Goal: Information Seeking & Learning: Learn about a topic

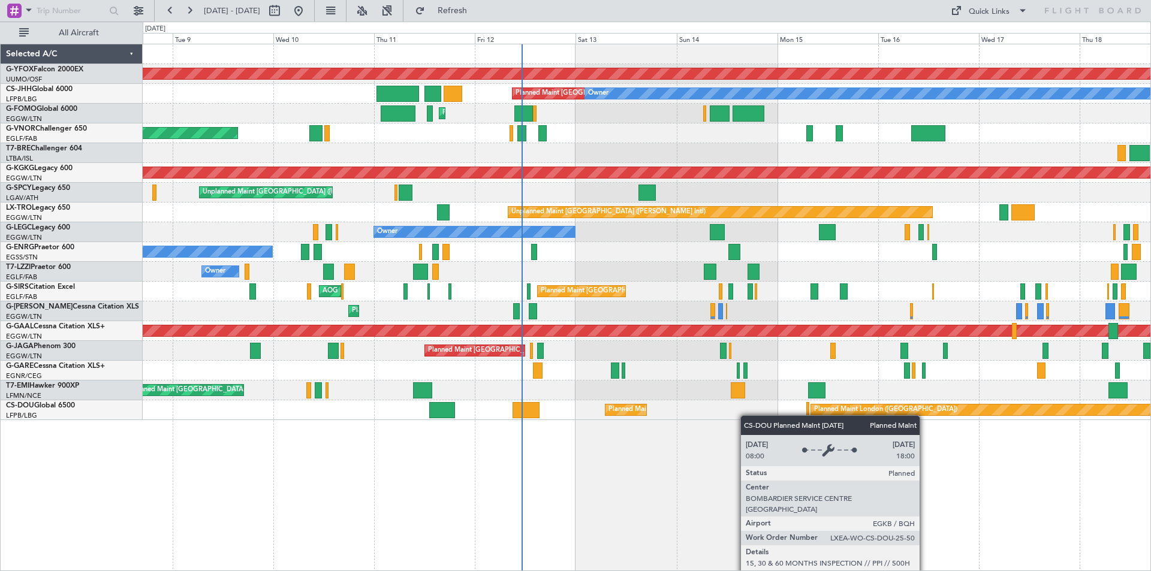
click at [827, 413] on div "AOG Maint Ostafyevo Planned Maint [GEOGRAPHIC_DATA] ([GEOGRAPHIC_DATA]) Owner P…" at bounding box center [647, 307] width 1008 height 527
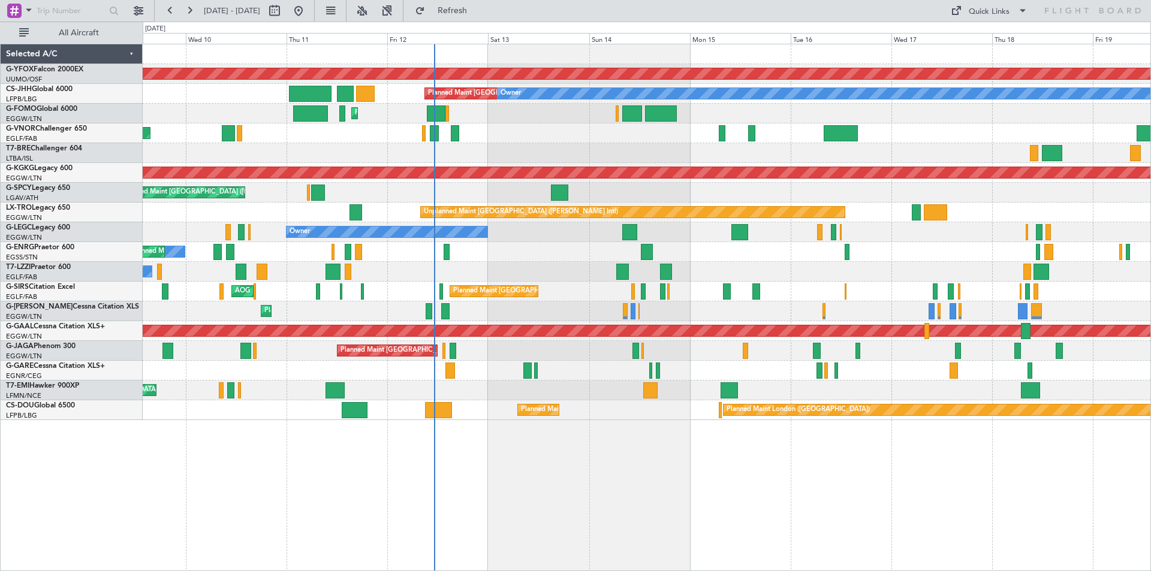
click at [812, 467] on div "AOG Maint Ostafyevo Planned Maint [GEOGRAPHIC_DATA] ([GEOGRAPHIC_DATA]) Owner P…" at bounding box center [647, 307] width 1008 height 527
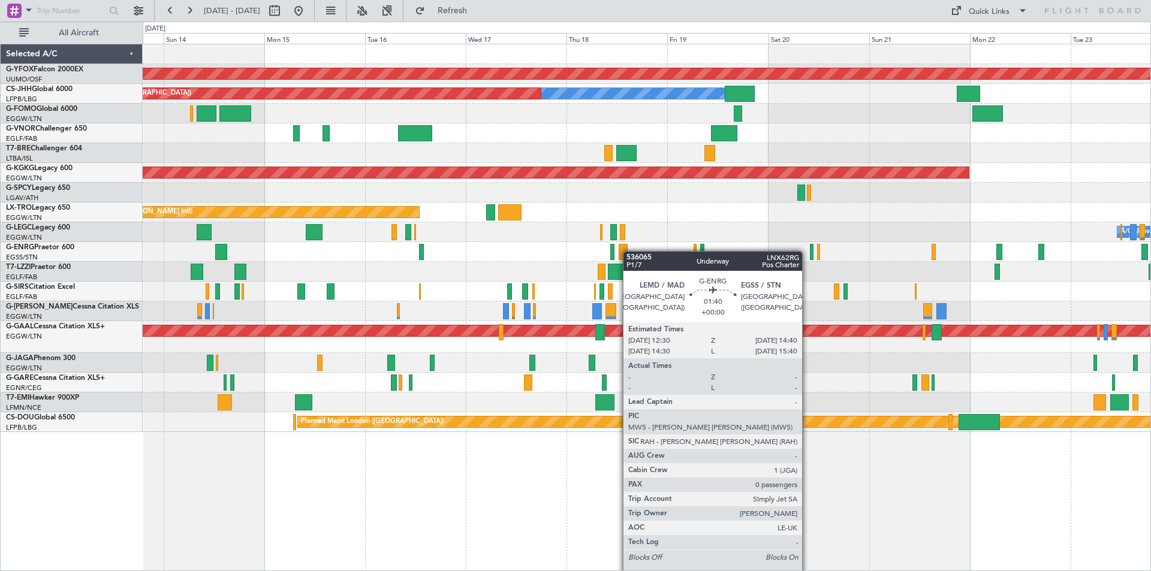
click at [624, 251] on div at bounding box center [646, 252] width 1007 height 20
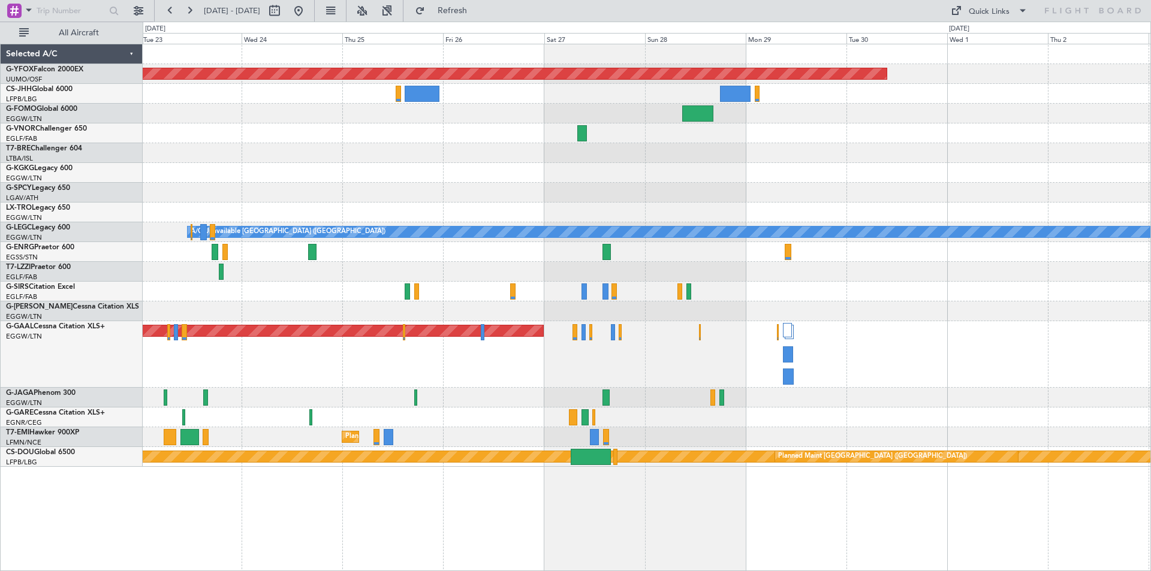
click at [716, 183] on div at bounding box center [646, 193] width 1007 height 20
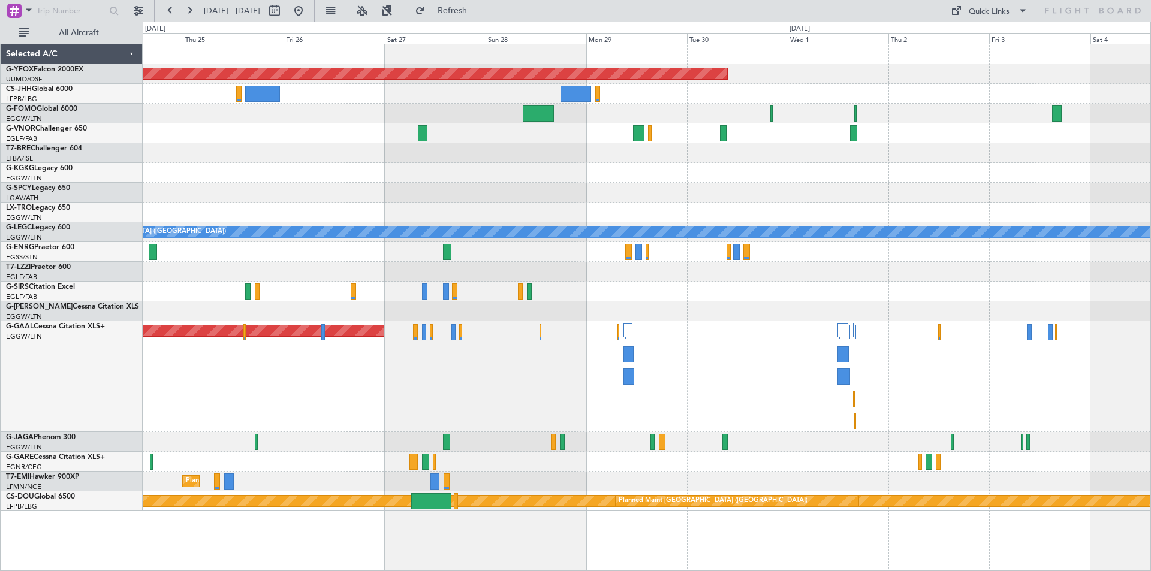
click at [458, 303] on div at bounding box center [646, 311] width 1007 height 20
click at [973, 8] on div "Quick Links" at bounding box center [988, 12] width 41 height 12
click at [976, 32] on button "Trip Builder" at bounding box center [989, 39] width 90 height 29
click at [978, 14] on div "Quick Links" at bounding box center [988, 12] width 41 height 12
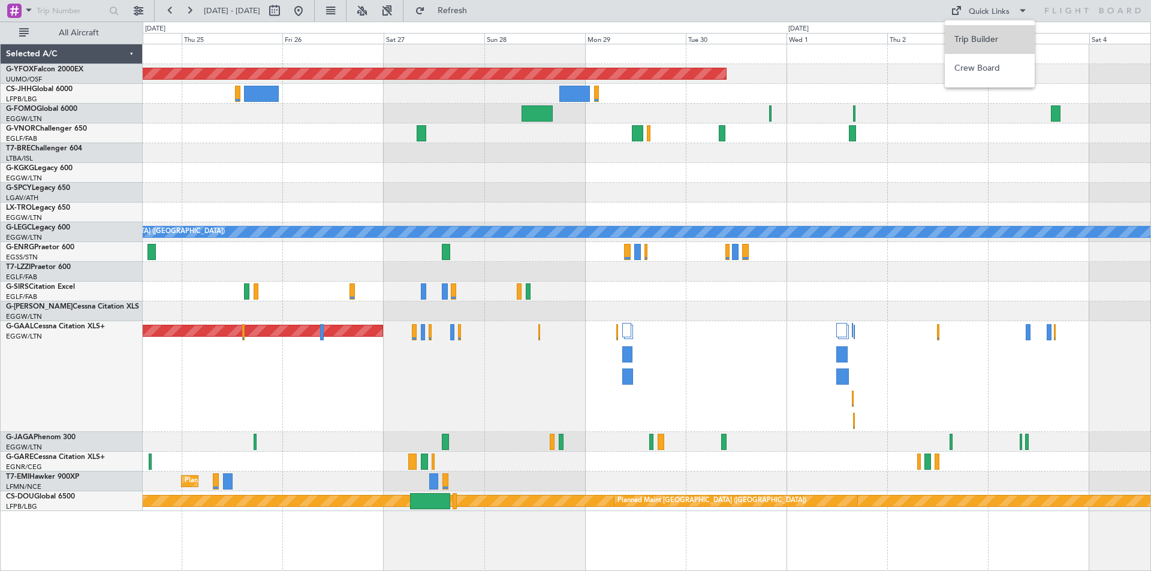
click at [965, 39] on button "Trip Builder" at bounding box center [989, 39] width 90 height 29
click at [982, 4] on button "Quick Links" at bounding box center [988, 10] width 89 height 19
click at [986, 34] on button "Trip Builder" at bounding box center [989, 39] width 90 height 29
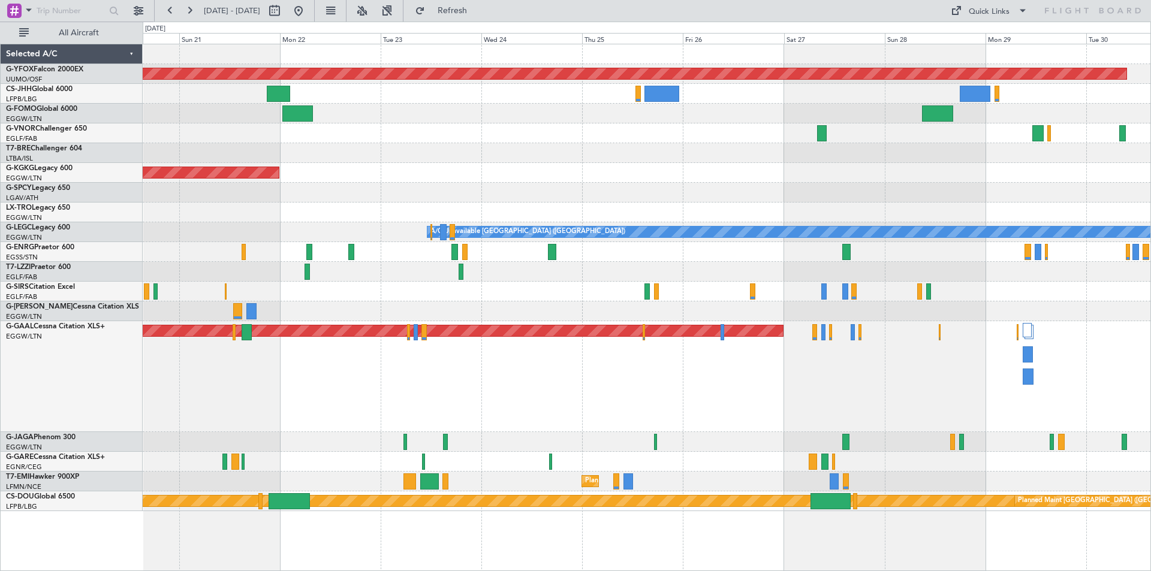
click at [822, 180] on div "AOG Maint [GEOGRAPHIC_DATA] (Ataturk)" at bounding box center [646, 173] width 1007 height 20
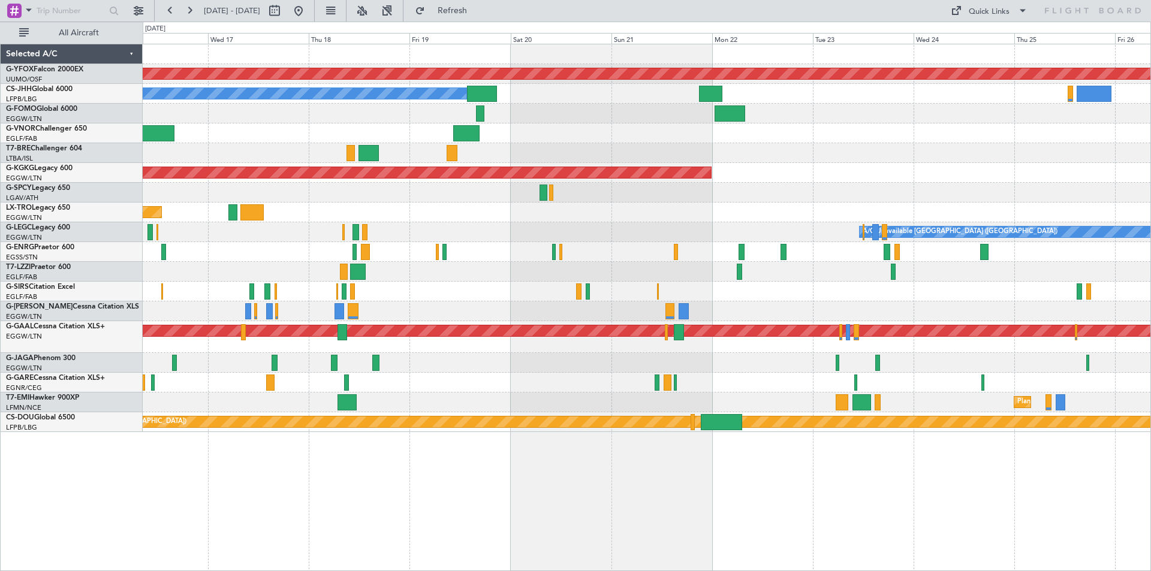
click at [527, 297] on div at bounding box center [646, 292] width 1007 height 20
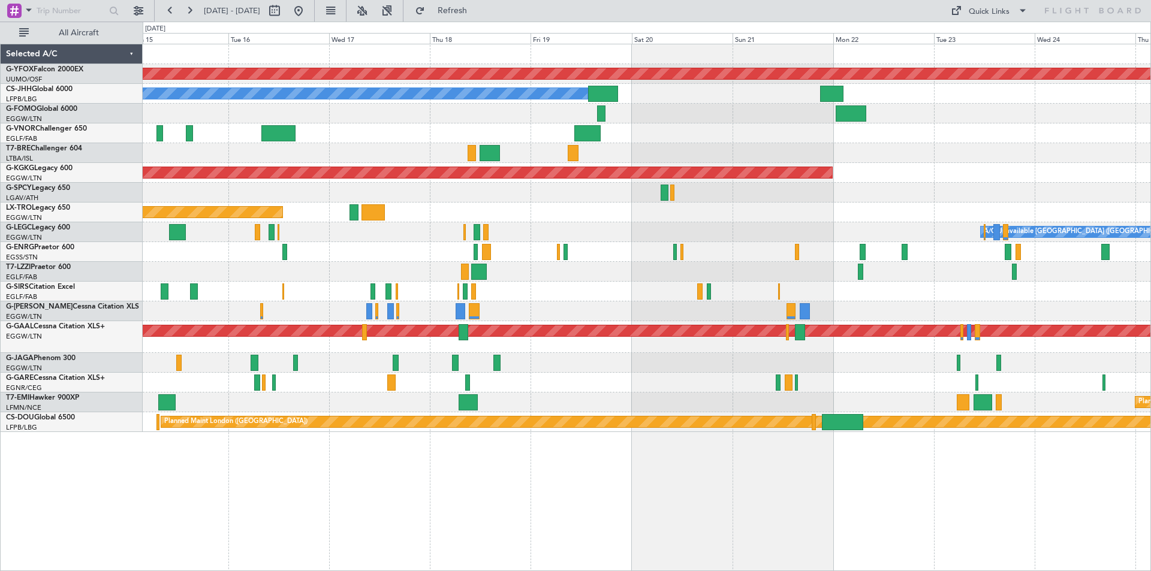
click at [924, 247] on div at bounding box center [646, 252] width 1007 height 20
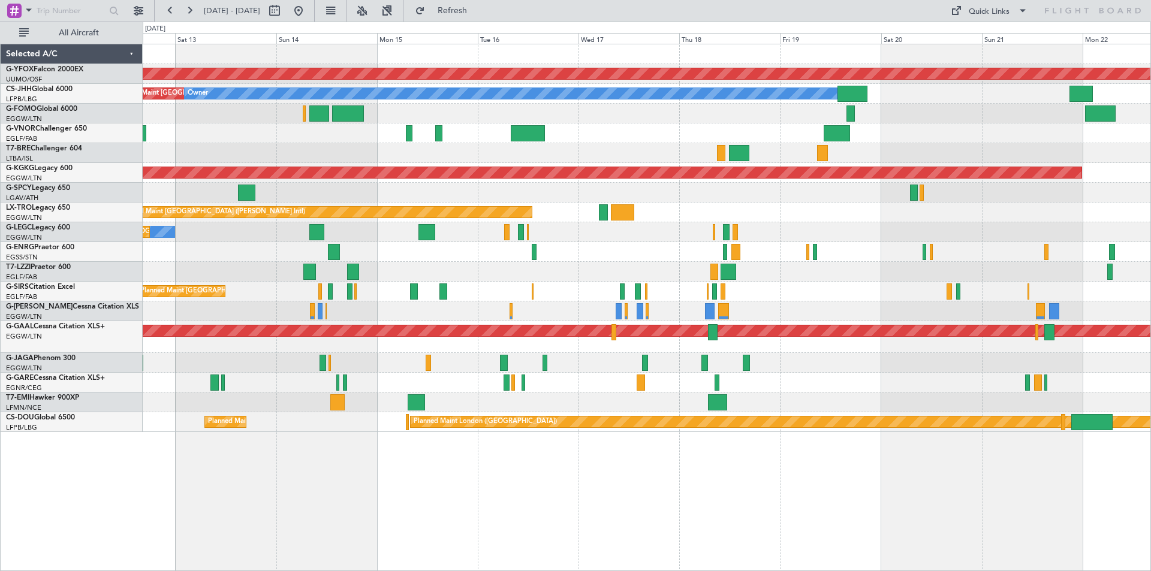
click at [596, 125] on div at bounding box center [646, 133] width 1007 height 20
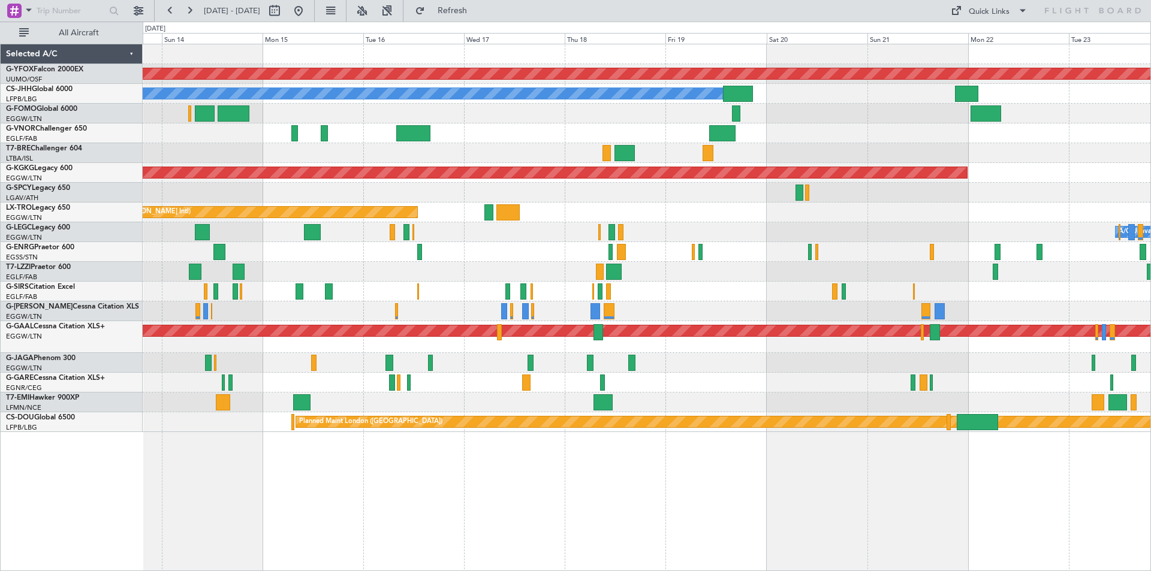
click at [675, 359] on div "Planned Maint [GEOGRAPHIC_DATA] ([GEOGRAPHIC_DATA])" at bounding box center [646, 363] width 1007 height 20
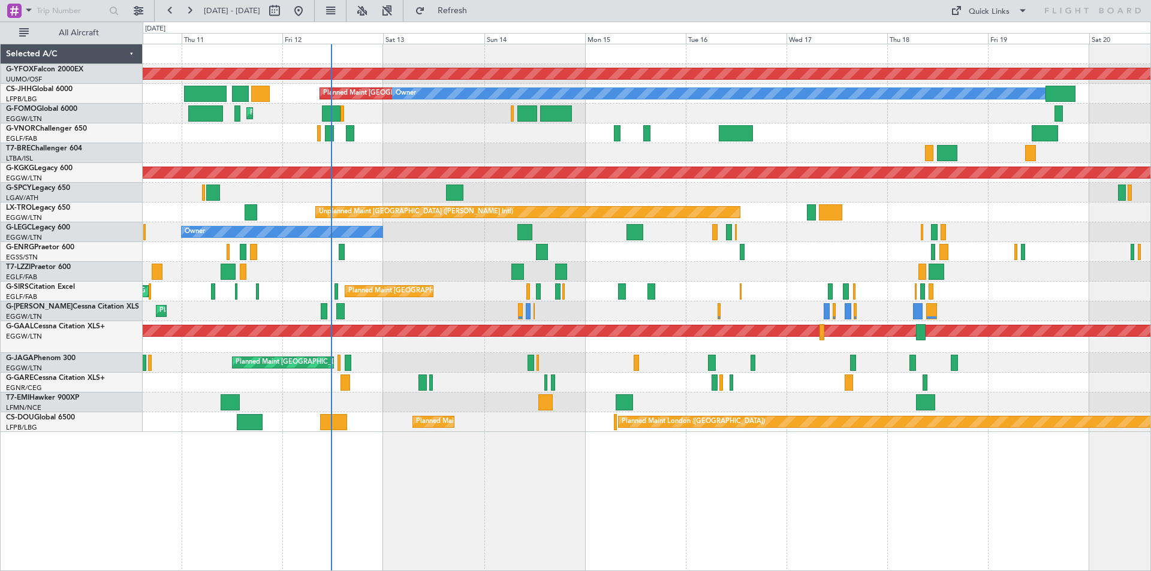
click at [965, 363] on div "AOG Maint Ostafyevo Planned Maint [GEOGRAPHIC_DATA] ([GEOGRAPHIC_DATA]) Owner P…" at bounding box center [646, 238] width 1007 height 388
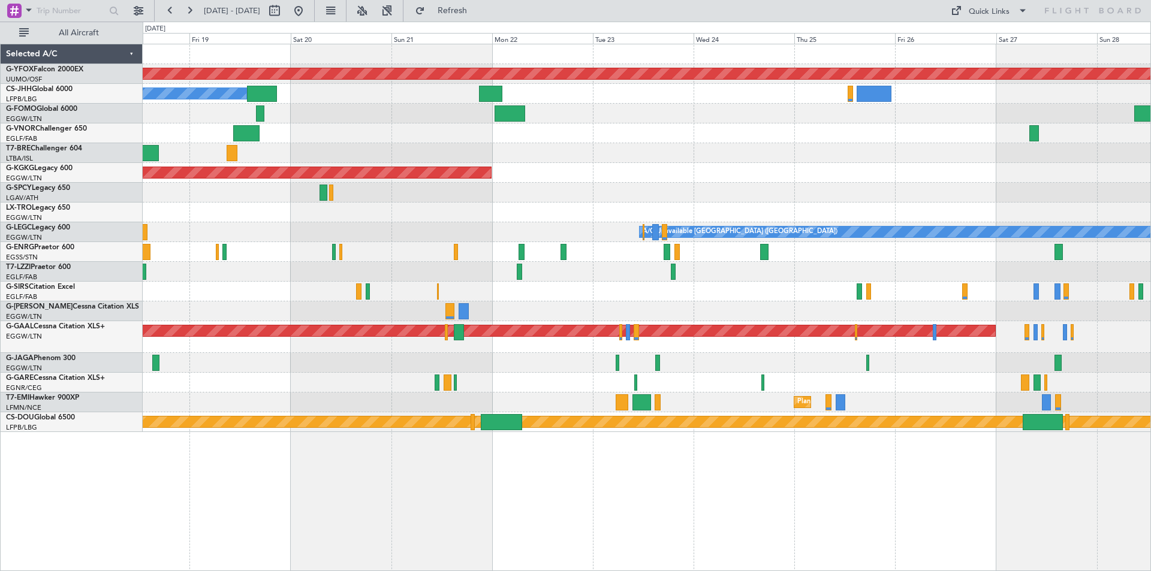
click at [259, 357] on div at bounding box center [646, 363] width 1007 height 20
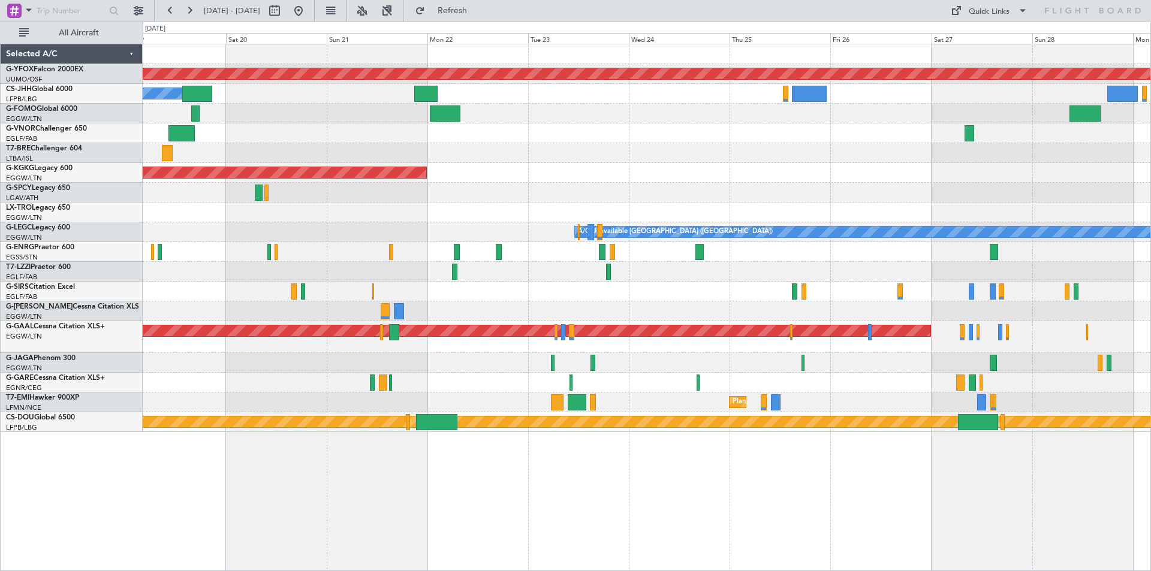
click at [656, 364] on div at bounding box center [646, 363] width 1007 height 20
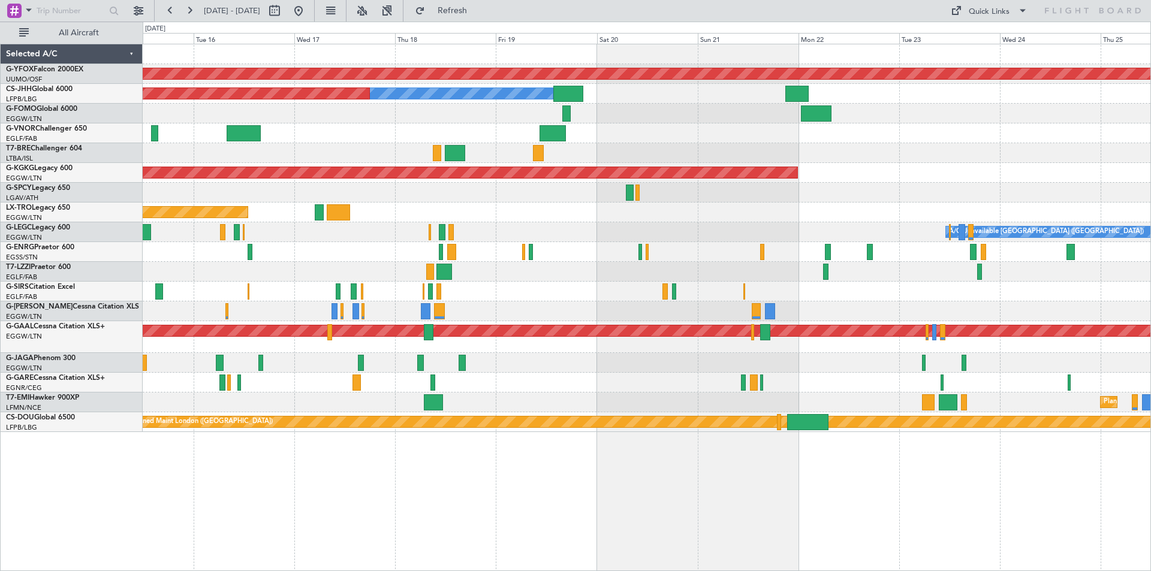
click at [801, 285] on div "Planned Maint [GEOGRAPHIC_DATA] ([GEOGRAPHIC_DATA])" at bounding box center [646, 292] width 1007 height 20
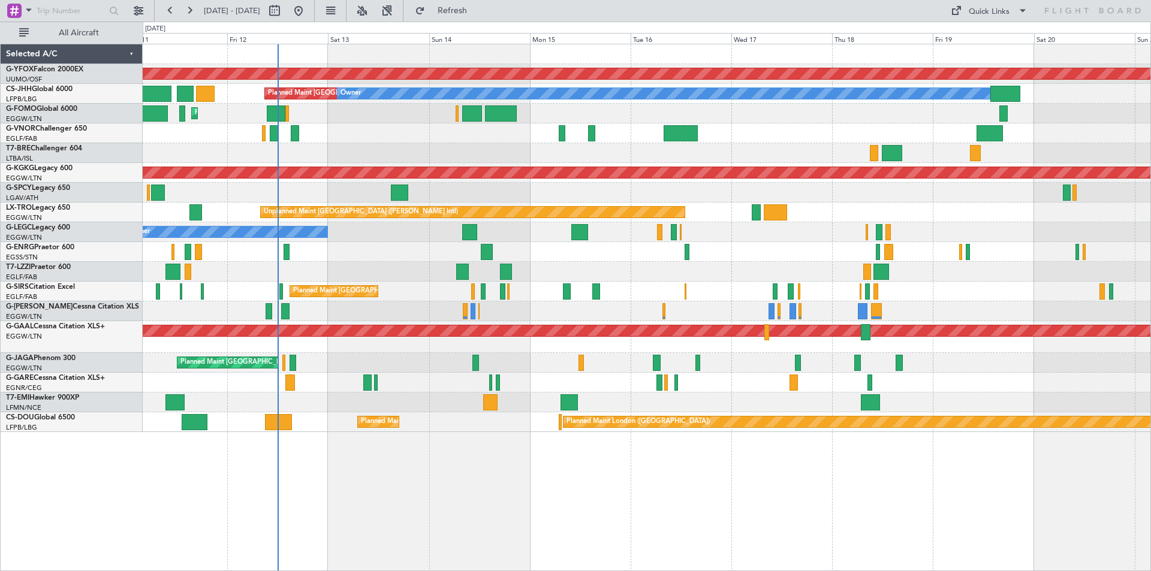
click at [476, 131] on div "Planned Maint [GEOGRAPHIC_DATA] ([GEOGRAPHIC_DATA])" at bounding box center [646, 133] width 1007 height 20
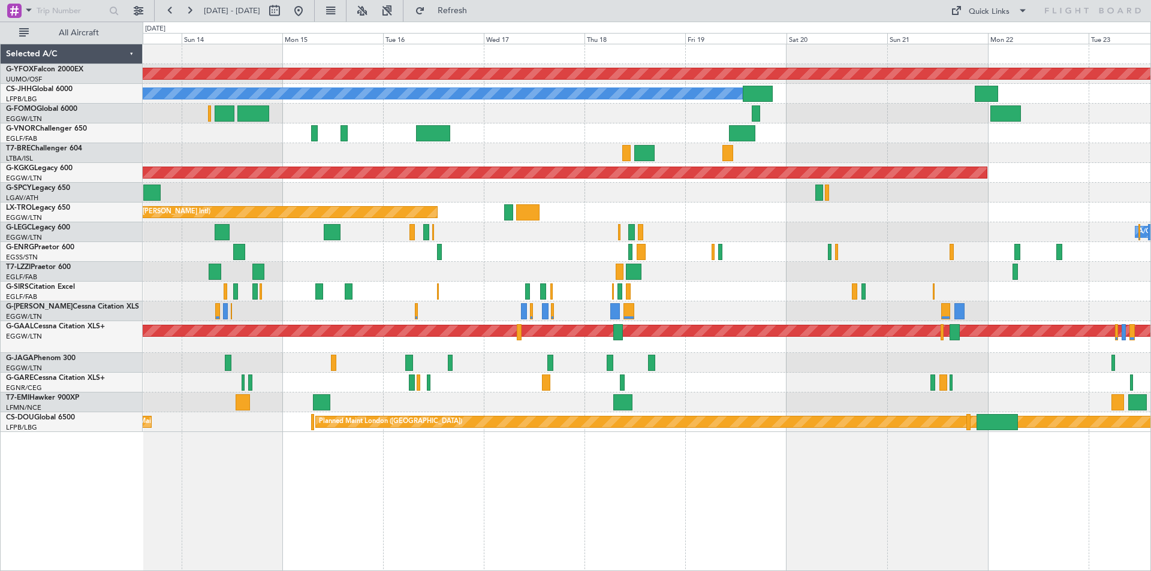
click at [686, 207] on div "AOG Maint Ostafyevo Planned Maint [GEOGRAPHIC_DATA] ([GEOGRAPHIC_DATA]) Owner P…" at bounding box center [646, 238] width 1007 height 388
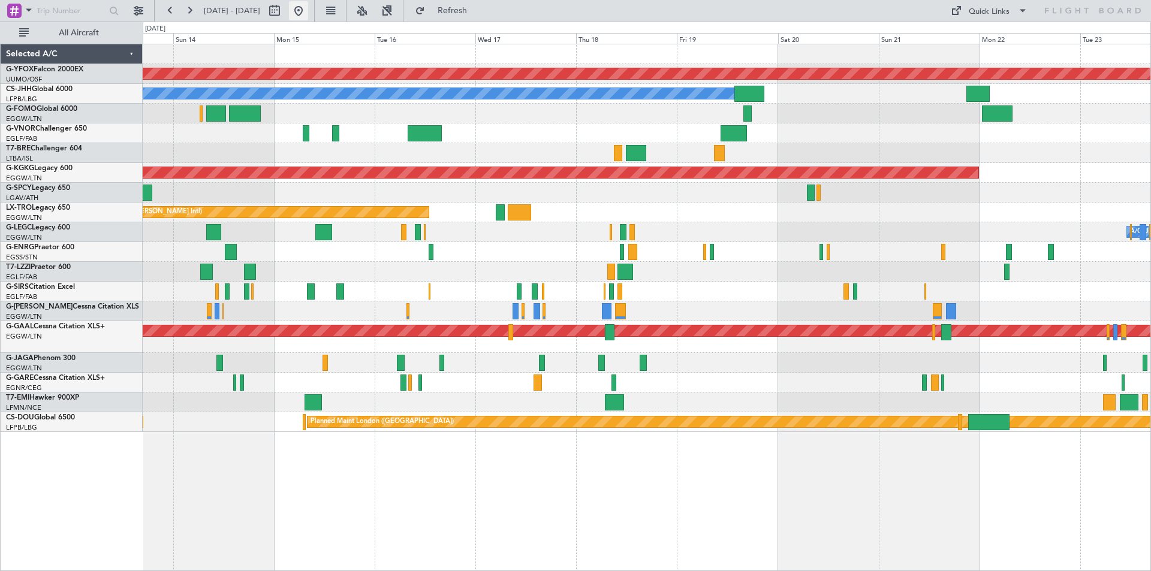
click at [308, 10] on button at bounding box center [298, 10] width 19 height 19
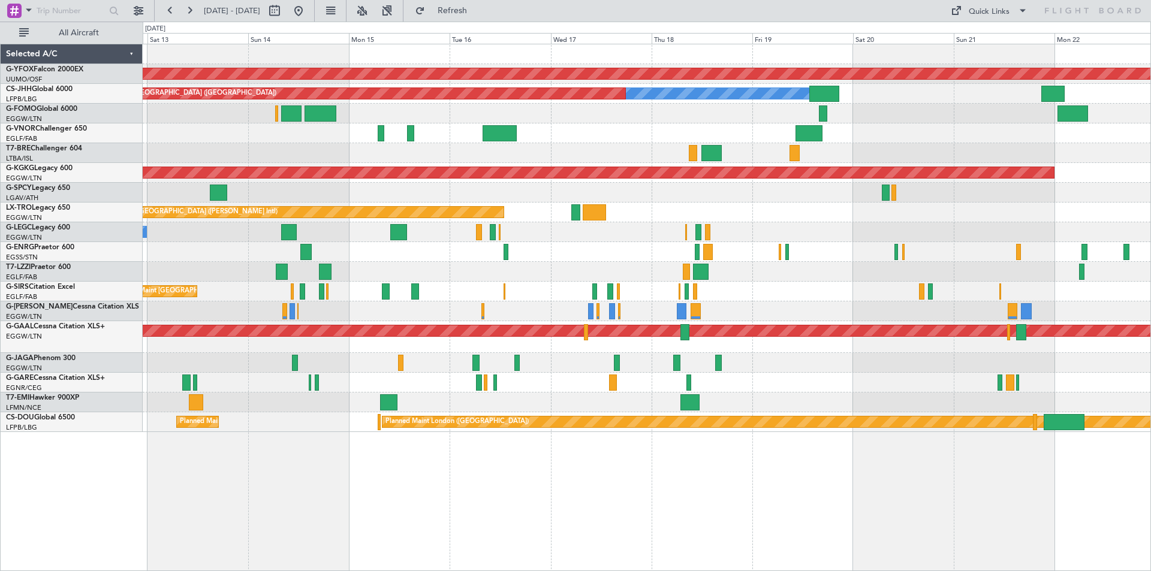
click at [328, 286] on div "AOG Maint Ostafyevo Owner Planned Maint [GEOGRAPHIC_DATA] ([GEOGRAPHIC_DATA]) P…" at bounding box center [646, 238] width 1007 height 388
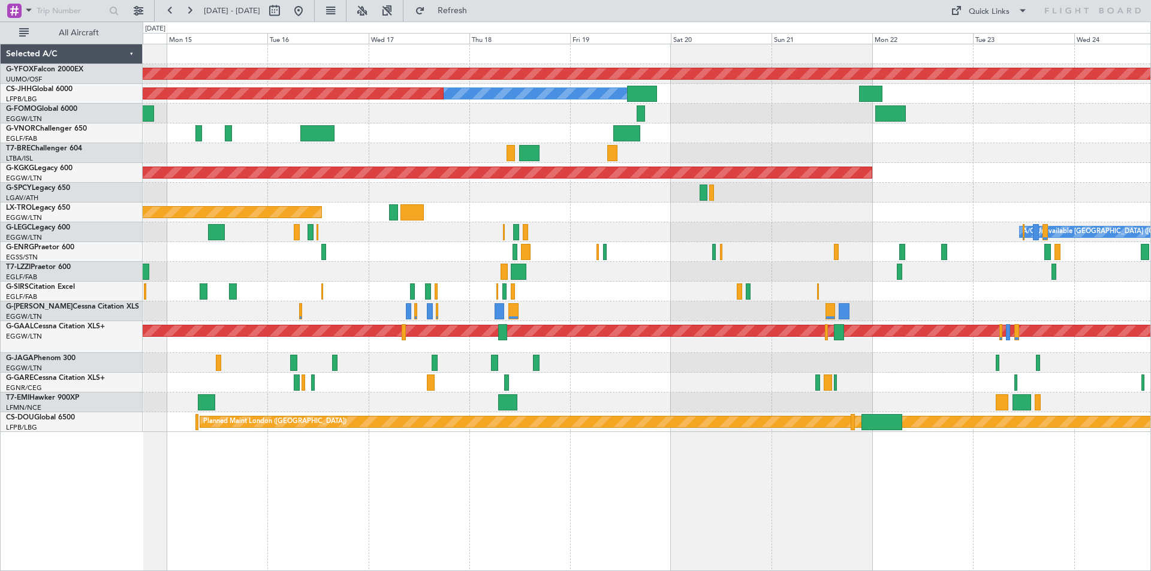
click at [608, 244] on div at bounding box center [646, 252] width 1007 height 20
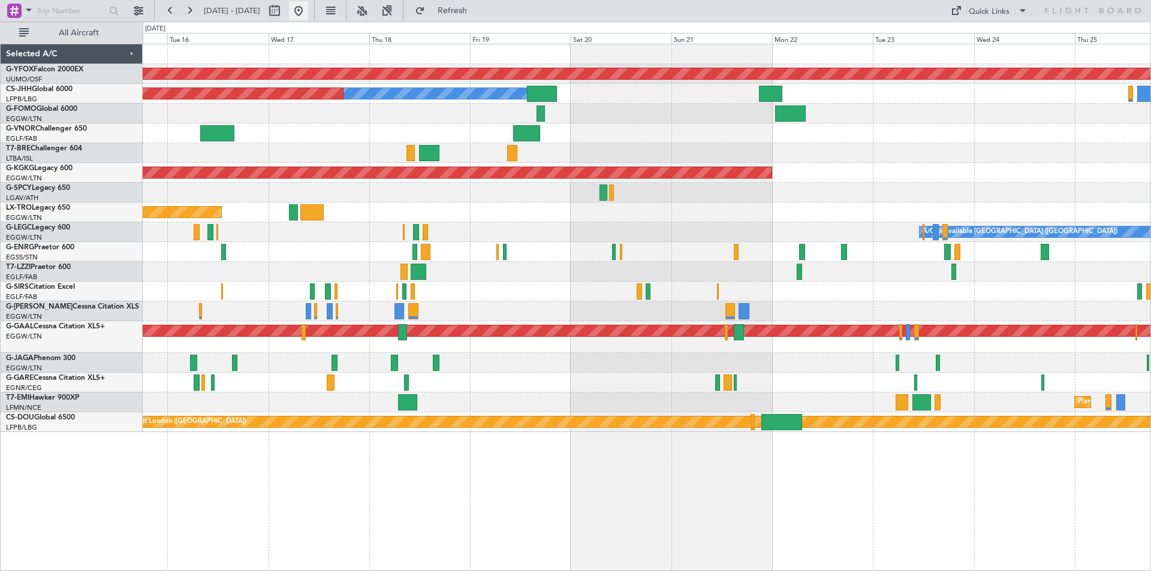
click at [308, 14] on button at bounding box center [298, 10] width 19 height 19
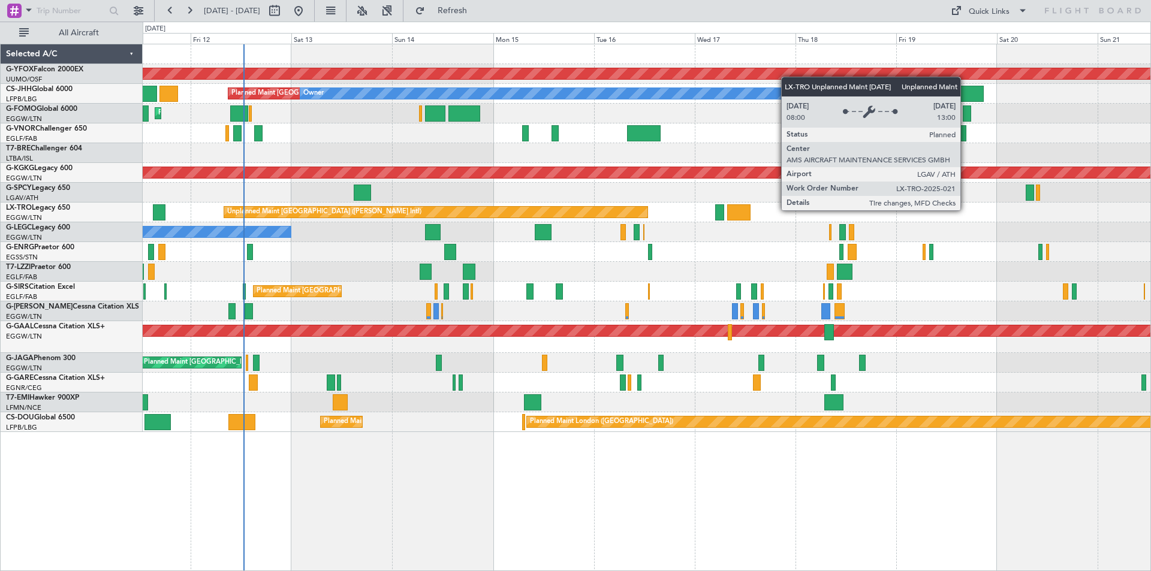
click at [561, 209] on div "Unplanned Maint [GEOGRAPHIC_DATA] ([PERSON_NAME] Intl)" at bounding box center [435, 212] width 423 height 11
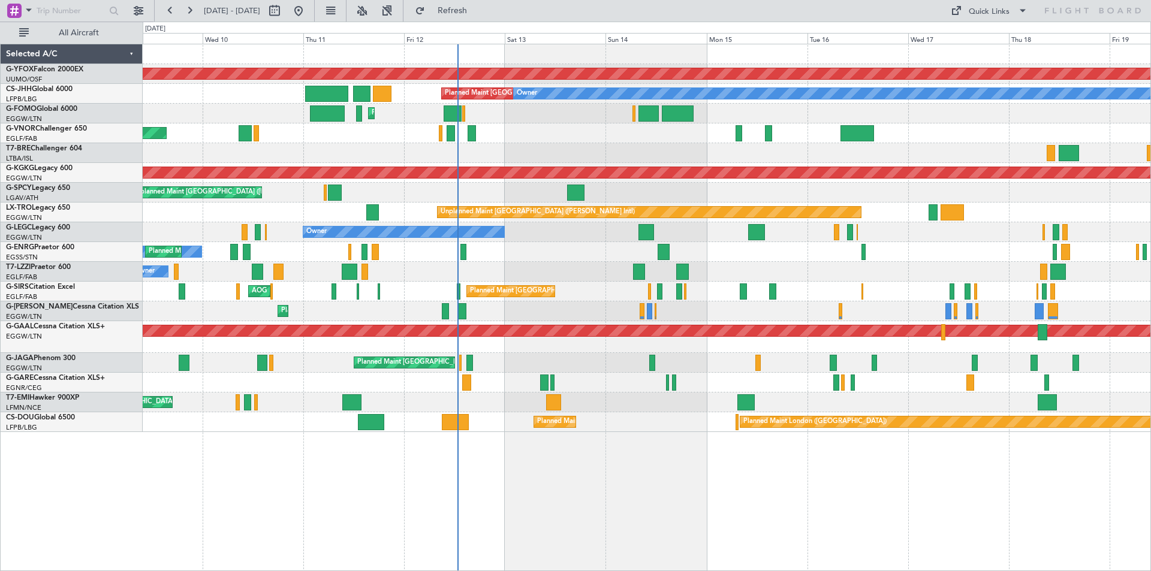
click at [774, 262] on div "Owner" at bounding box center [646, 272] width 1007 height 20
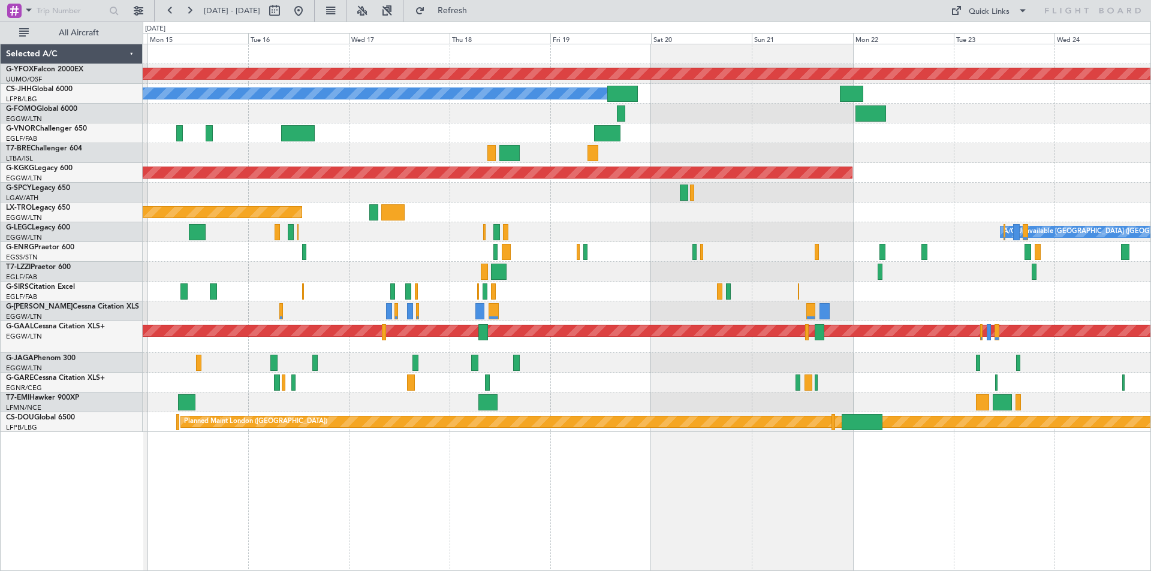
click at [409, 186] on div "AOG Maint Ostafyevo Planned Maint [GEOGRAPHIC_DATA] ([GEOGRAPHIC_DATA]) Owner A…" at bounding box center [646, 238] width 1007 height 388
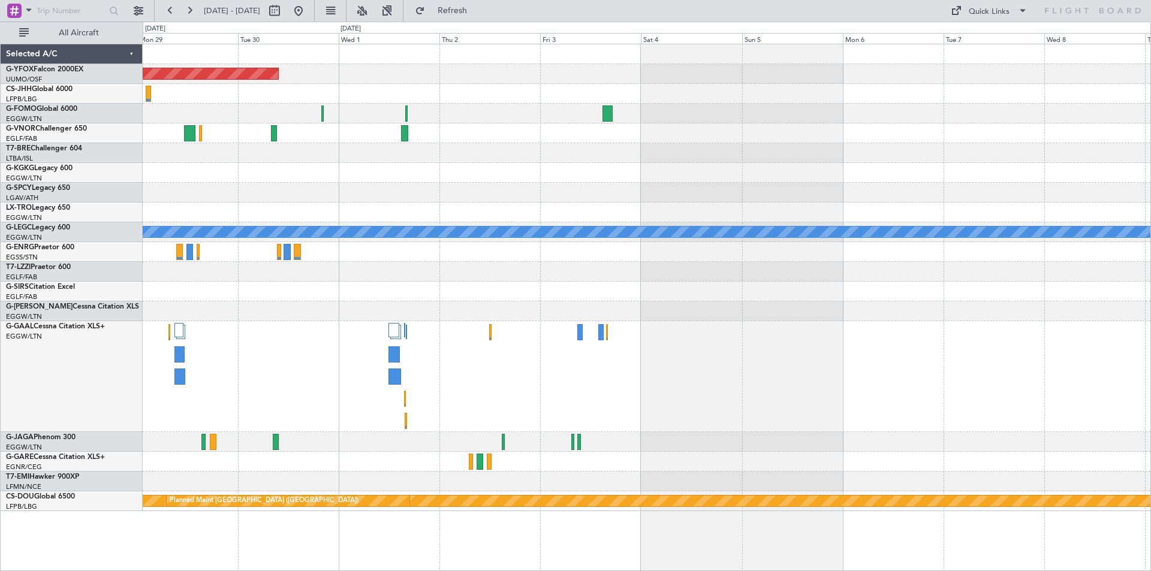
click at [519, 162] on div at bounding box center [646, 153] width 1007 height 20
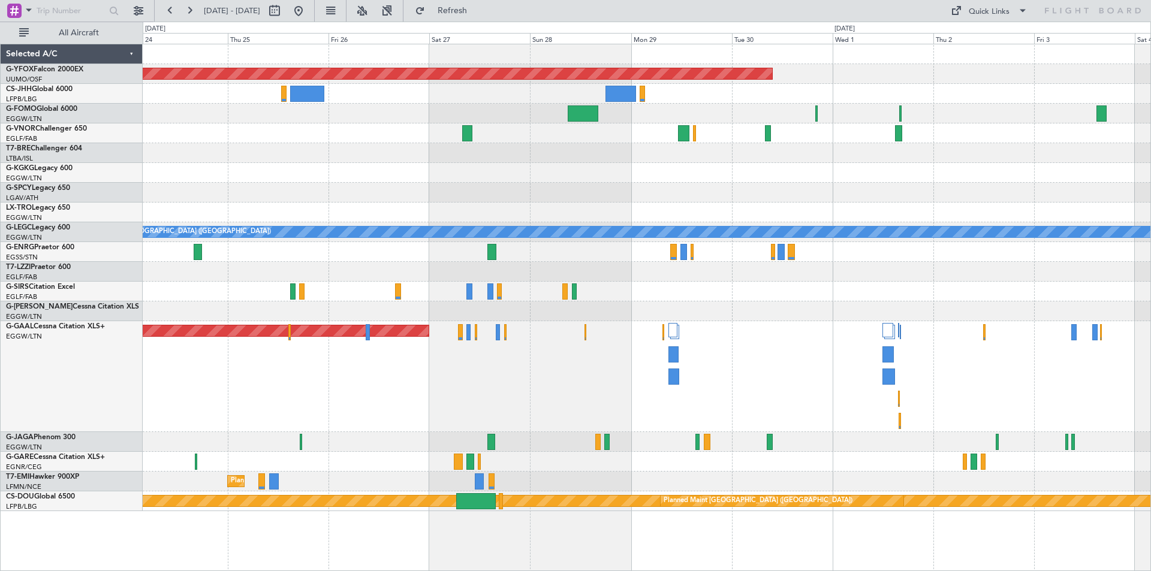
click at [632, 174] on div "AOG Maint [GEOGRAPHIC_DATA] (Ataturk)" at bounding box center [646, 173] width 1007 height 20
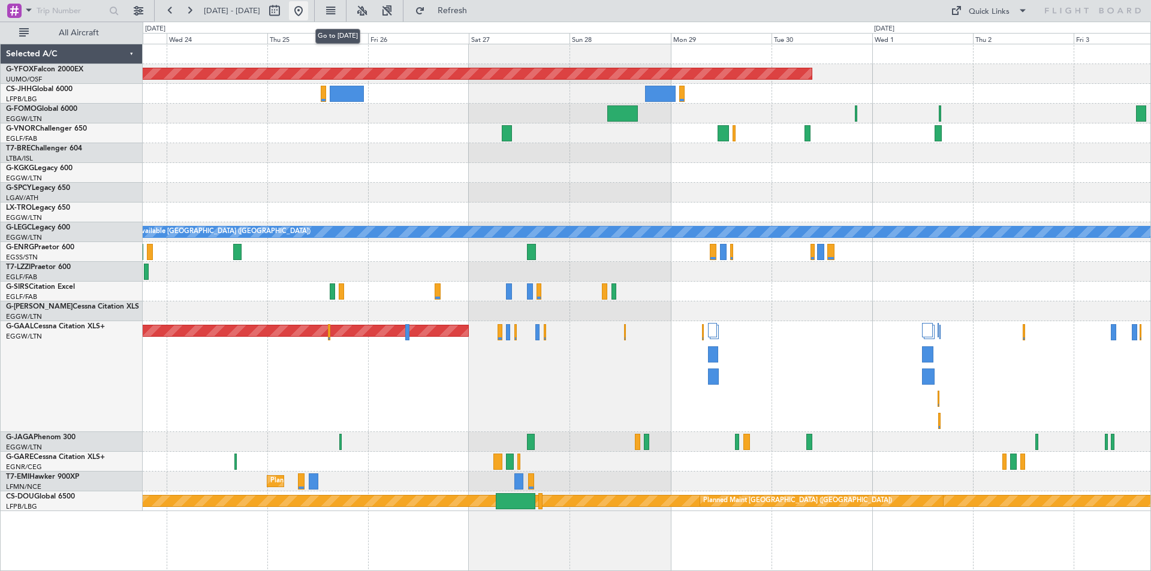
click at [308, 13] on button at bounding box center [298, 10] width 19 height 19
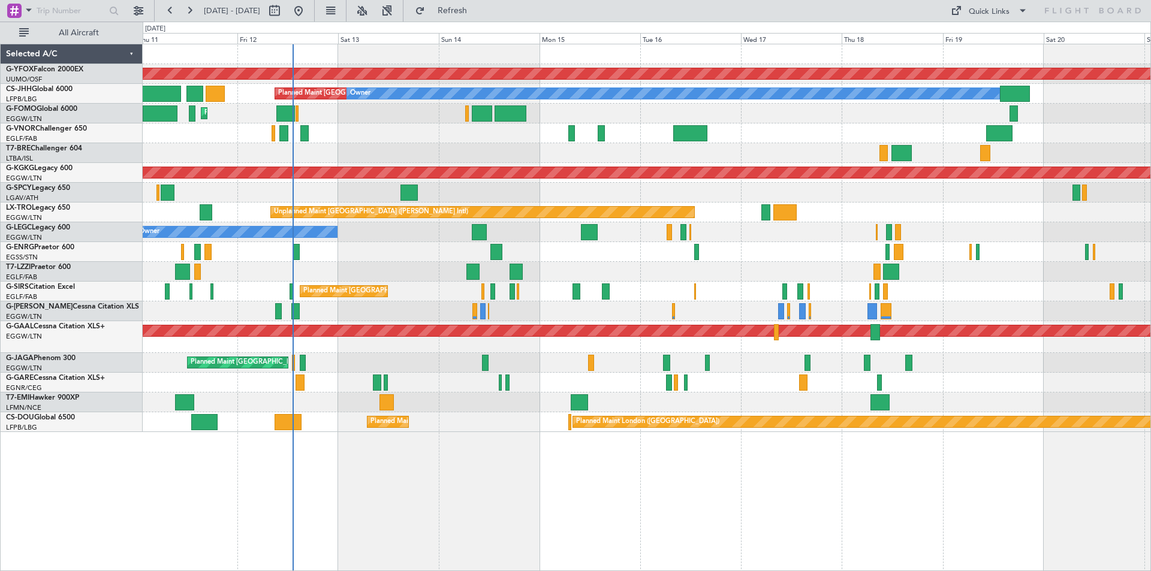
click at [476, 343] on div "Planned Maint Dusseldorf" at bounding box center [646, 337] width 1007 height 32
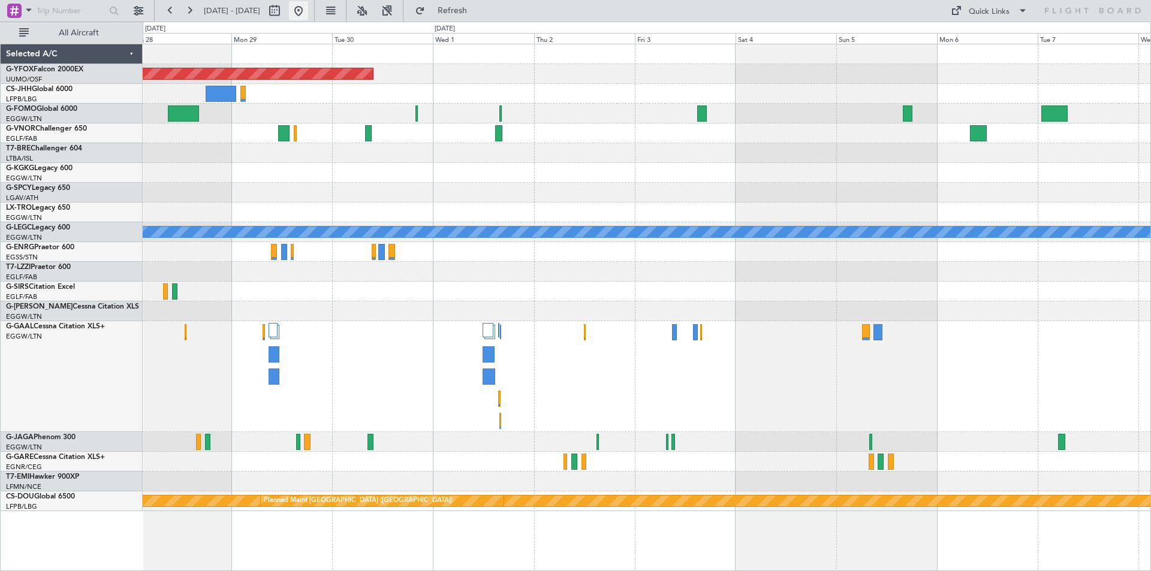
click at [308, 11] on button at bounding box center [298, 10] width 19 height 19
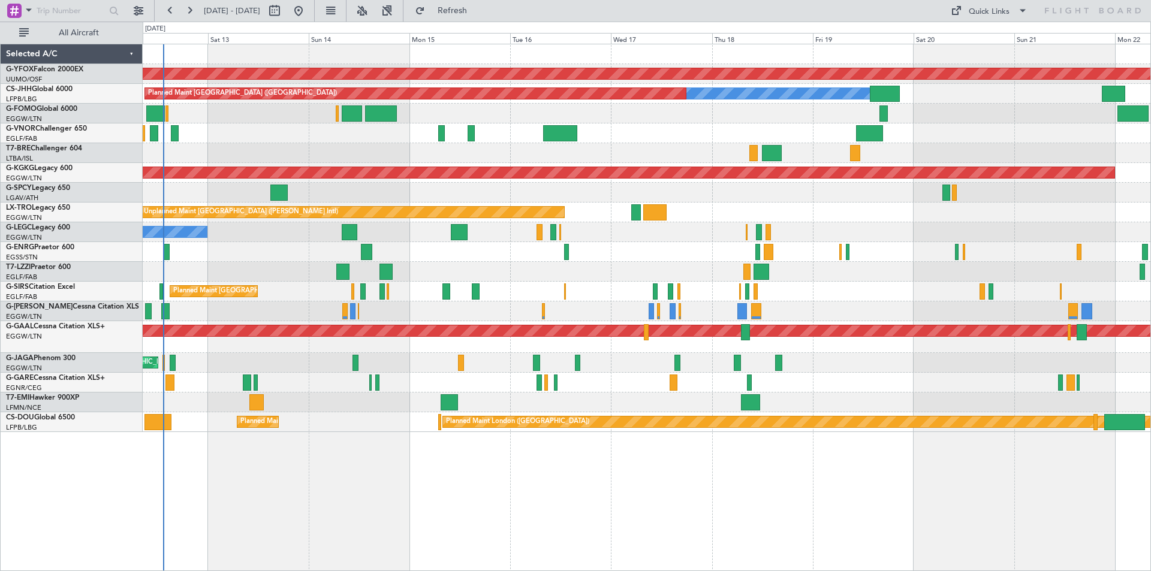
click at [463, 266] on div "AOG Maint Ostafyevo Owner Planned Maint [GEOGRAPHIC_DATA] ([GEOGRAPHIC_DATA]) P…" at bounding box center [646, 238] width 1007 height 388
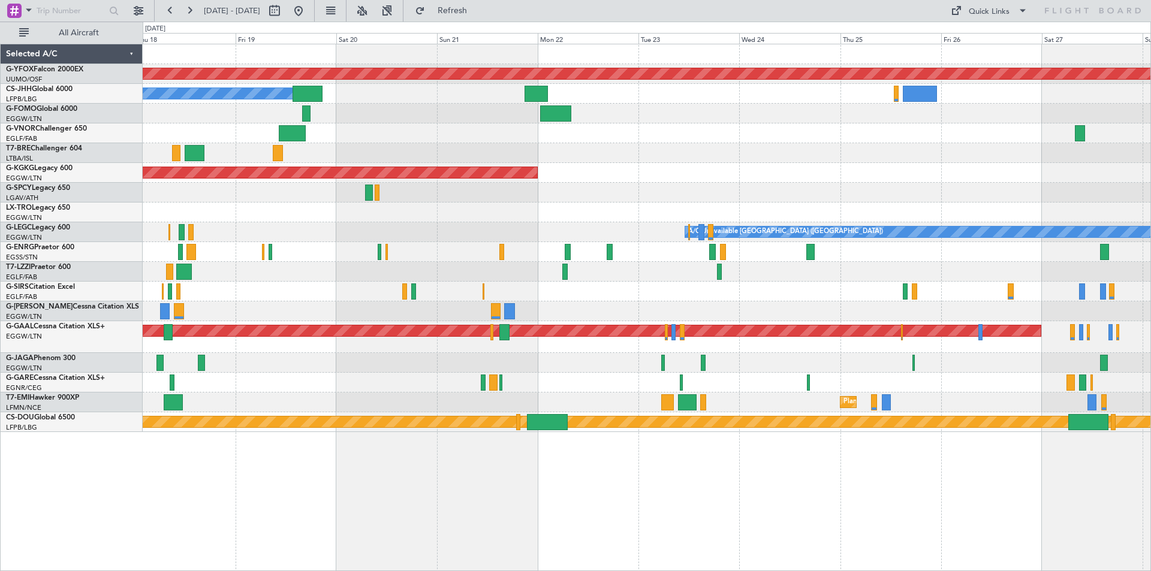
click at [368, 277] on div "AOG Maint Ostafyevo Owner Planned Maint [GEOGRAPHIC_DATA] ([GEOGRAPHIC_DATA]) A…" at bounding box center [646, 238] width 1007 height 388
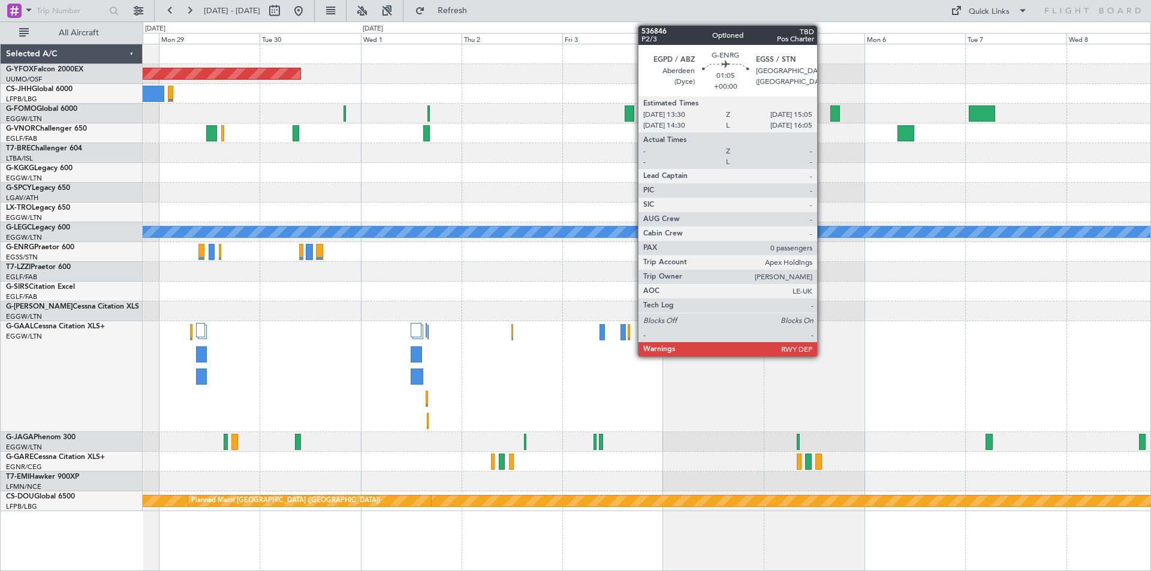
click at [900, 315] on div at bounding box center [646, 311] width 1007 height 20
click at [886, 305] on div at bounding box center [646, 311] width 1007 height 20
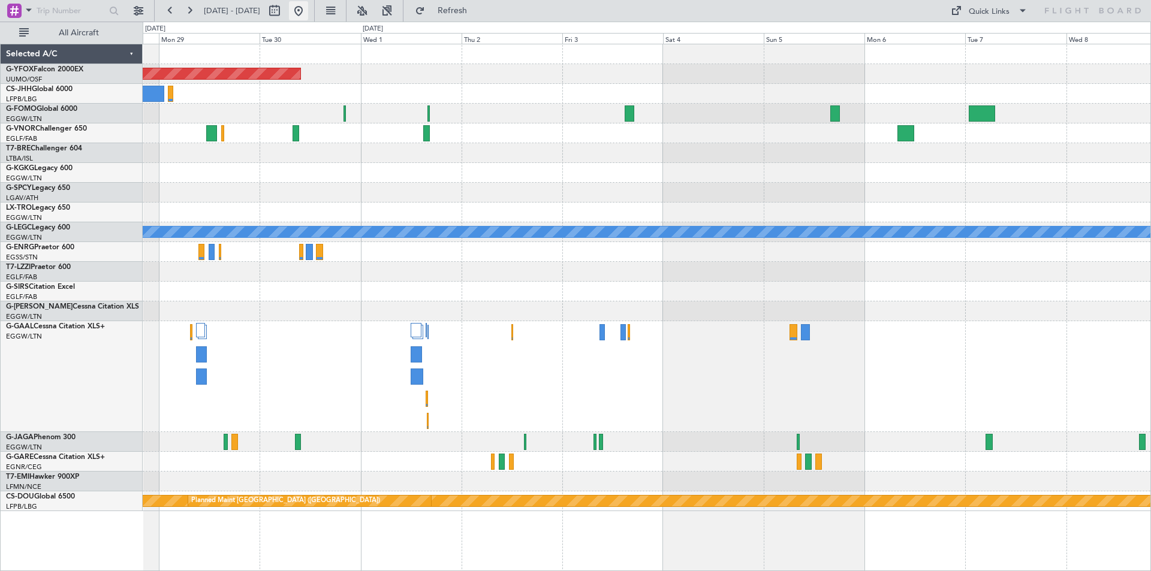
click at [308, 13] on button at bounding box center [298, 10] width 19 height 19
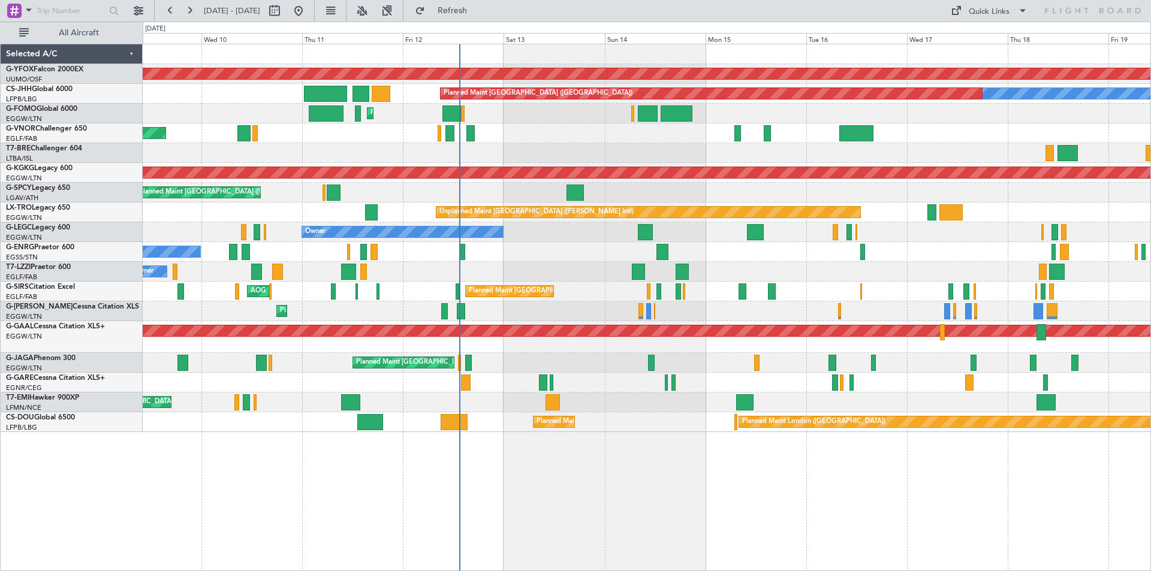
click at [639, 355] on div "AOG Maint Ostafyevo Owner Planned Maint [GEOGRAPHIC_DATA] ([GEOGRAPHIC_DATA]) P…" at bounding box center [646, 238] width 1007 height 388
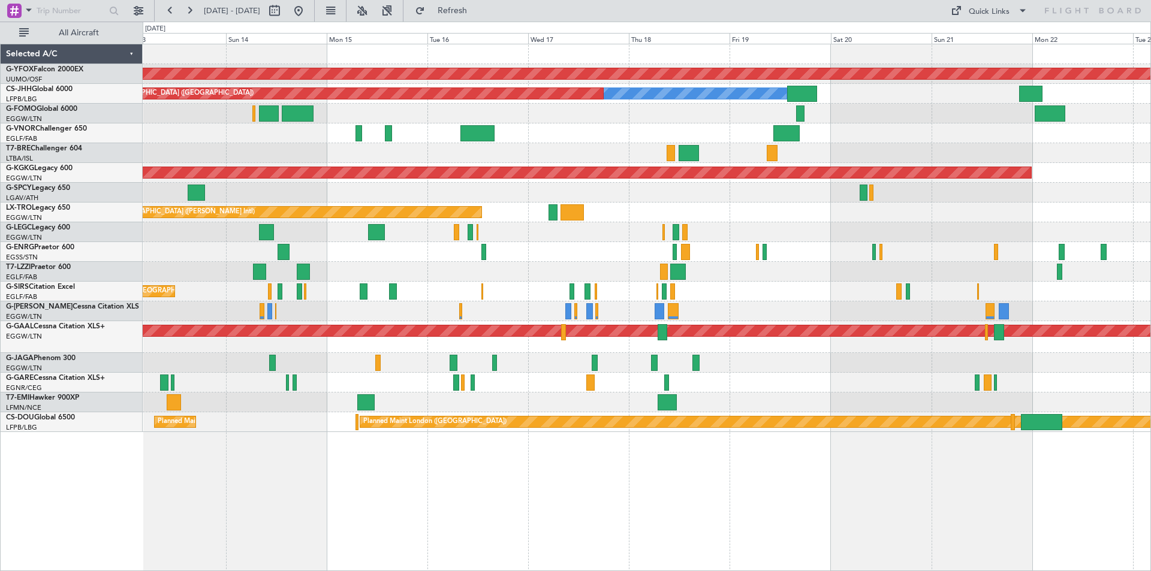
click at [497, 338] on div "Planned Maint Dusseldorf" at bounding box center [646, 337] width 1007 height 32
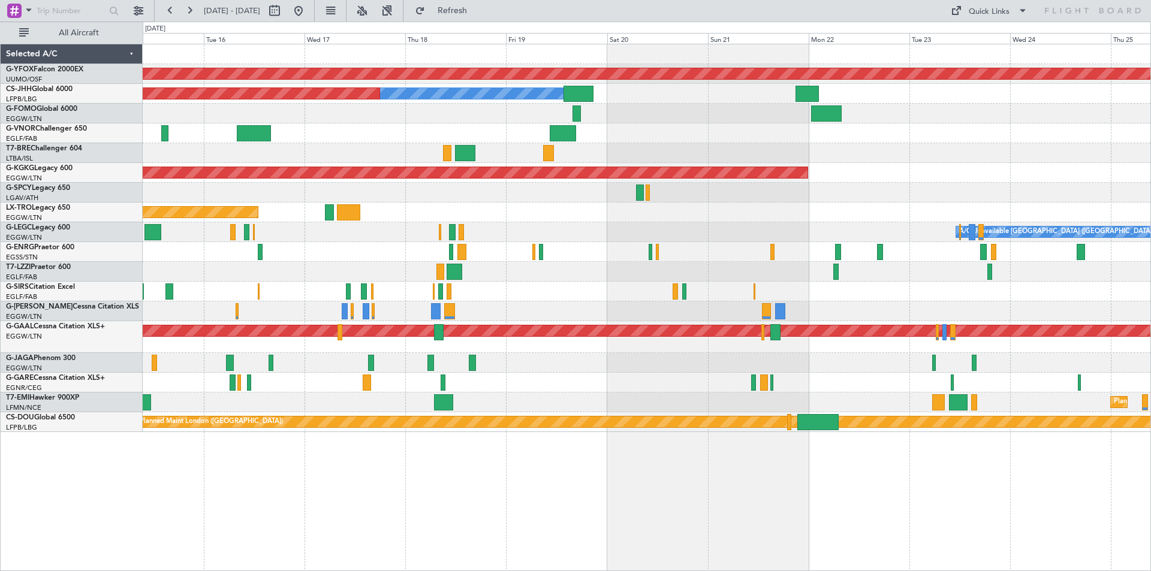
click at [684, 250] on div "AOG Maint Ostafyevo Owner Planned Maint [GEOGRAPHIC_DATA] ([GEOGRAPHIC_DATA]) A…" at bounding box center [646, 238] width 1007 height 388
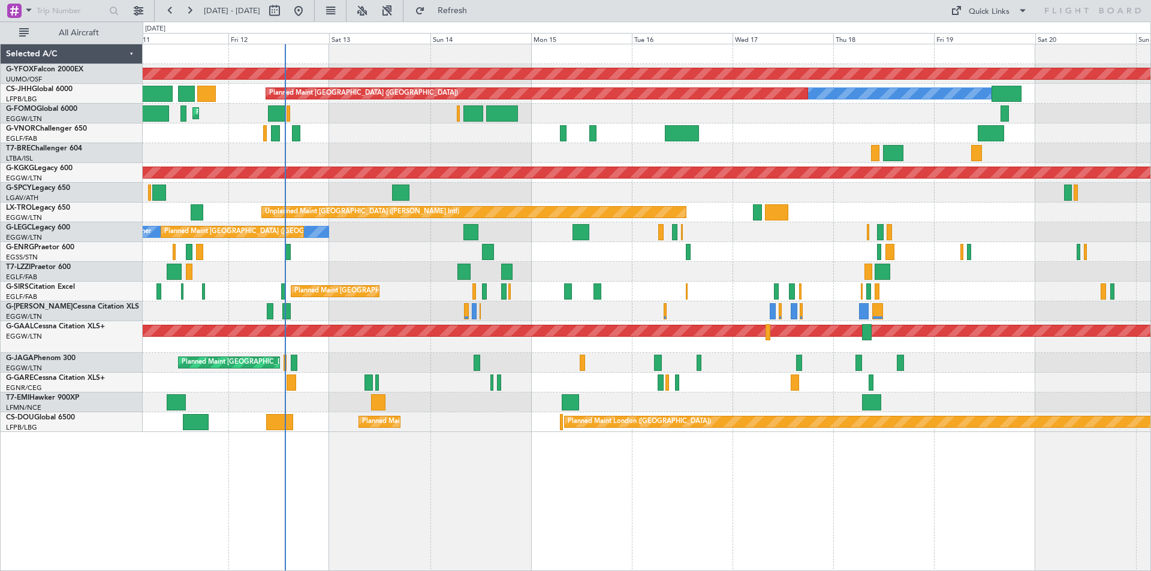
click at [881, 213] on div "AOG Maint Ostafyevo Owner Planned Maint [GEOGRAPHIC_DATA] ([GEOGRAPHIC_DATA]) P…" at bounding box center [646, 238] width 1007 height 388
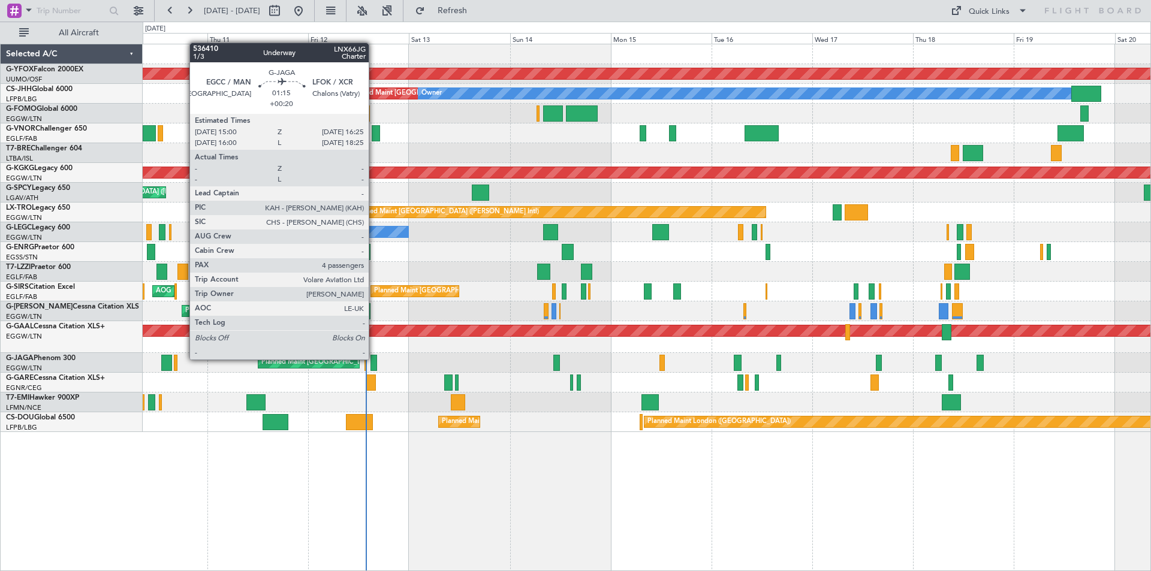
click at [374, 358] on div at bounding box center [373, 363] width 6 height 16
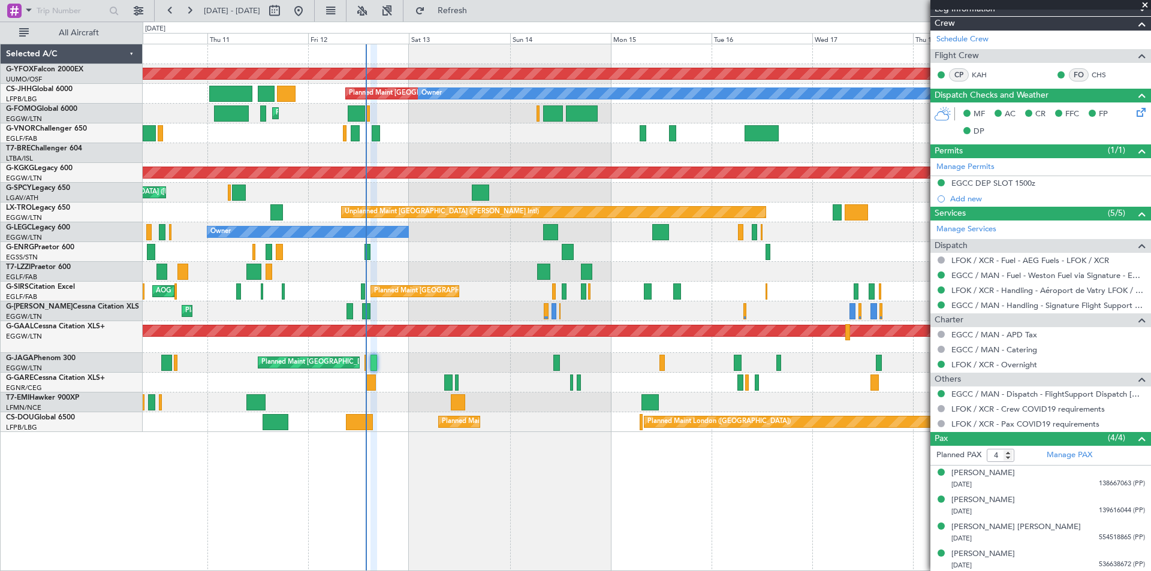
scroll to position [176, 0]
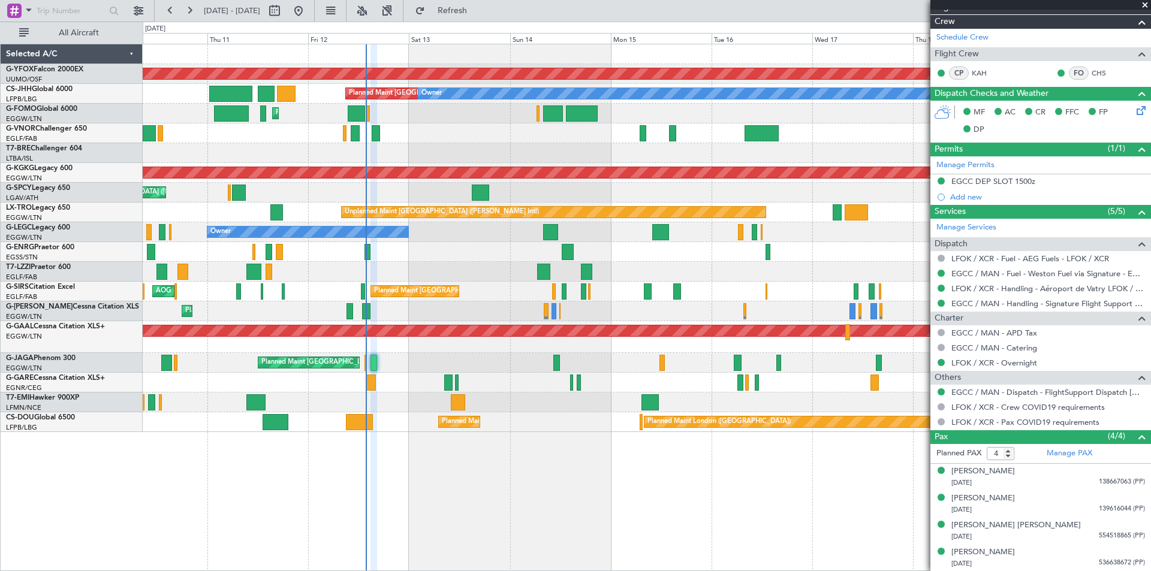
click at [1146, 6] on span at bounding box center [1145, 5] width 12 height 11
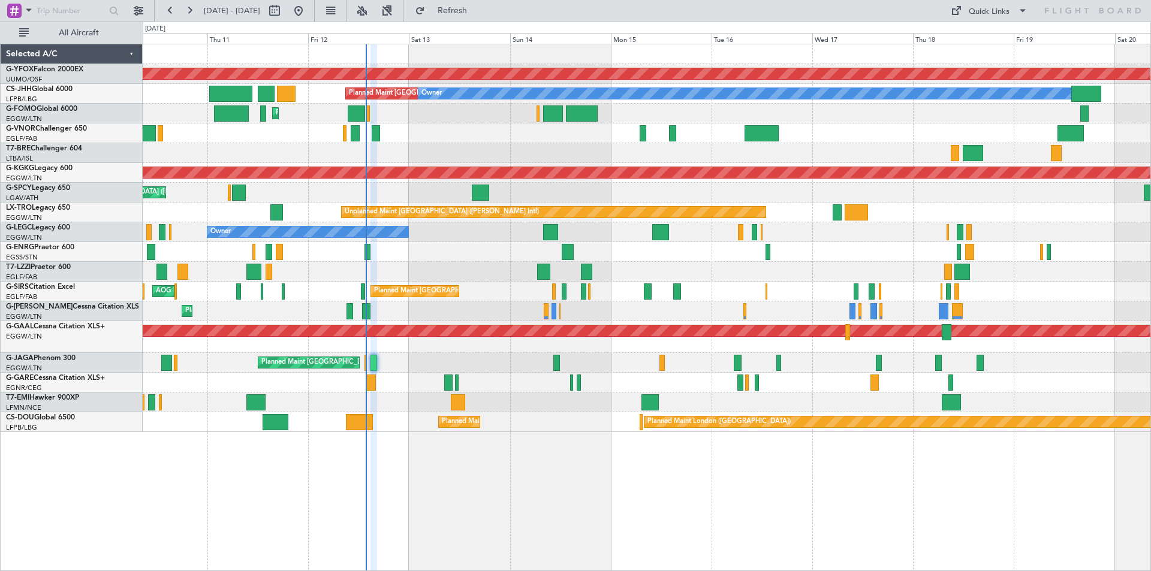
type input "0"
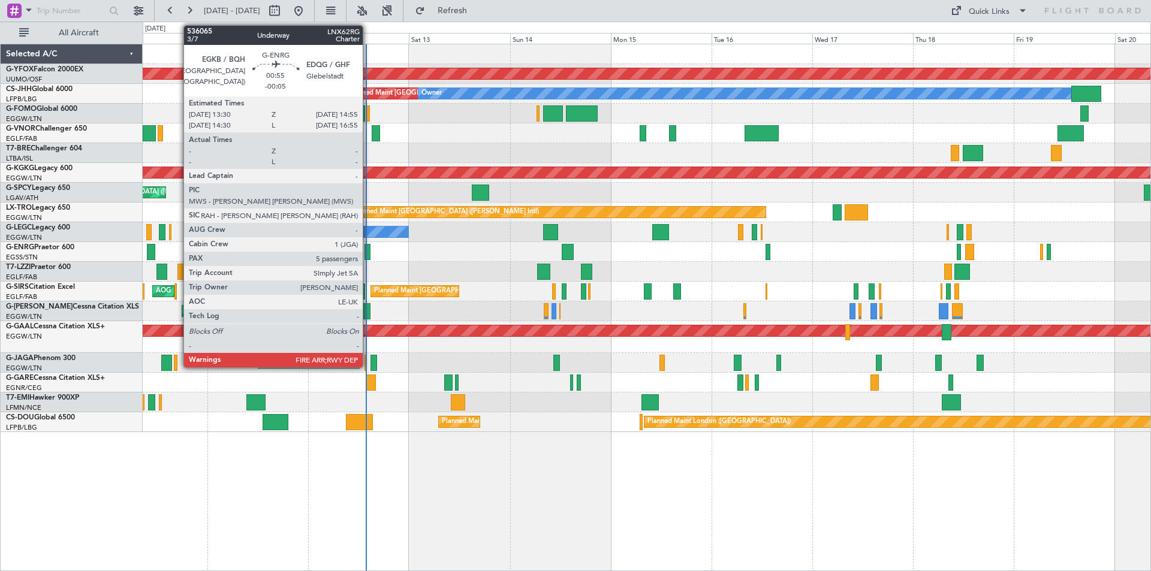
click at [368, 255] on div at bounding box center [367, 252] width 6 height 16
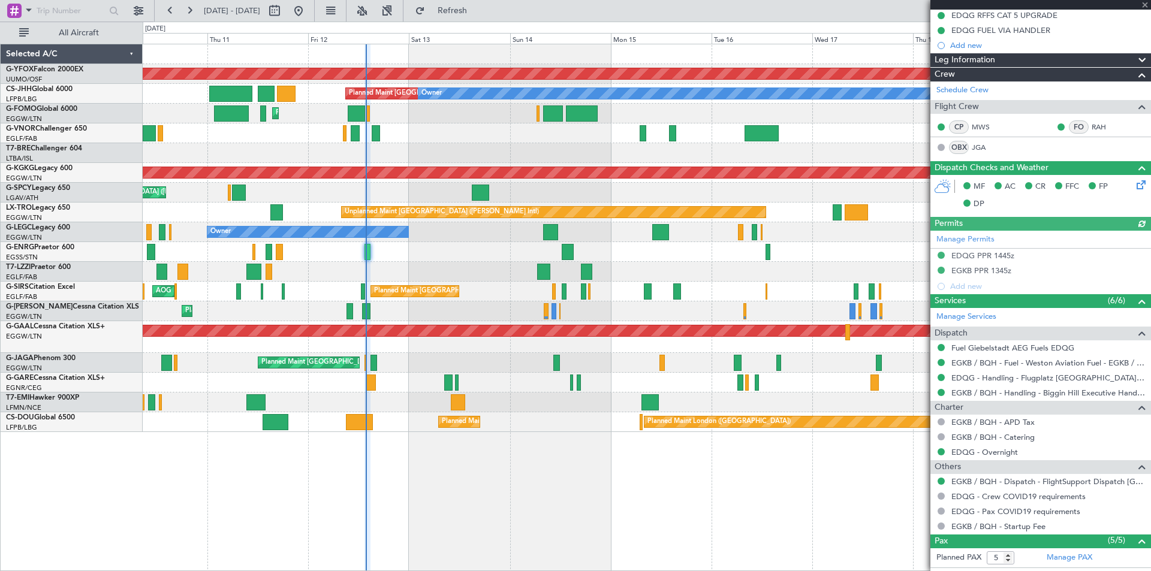
scroll to position [285, 0]
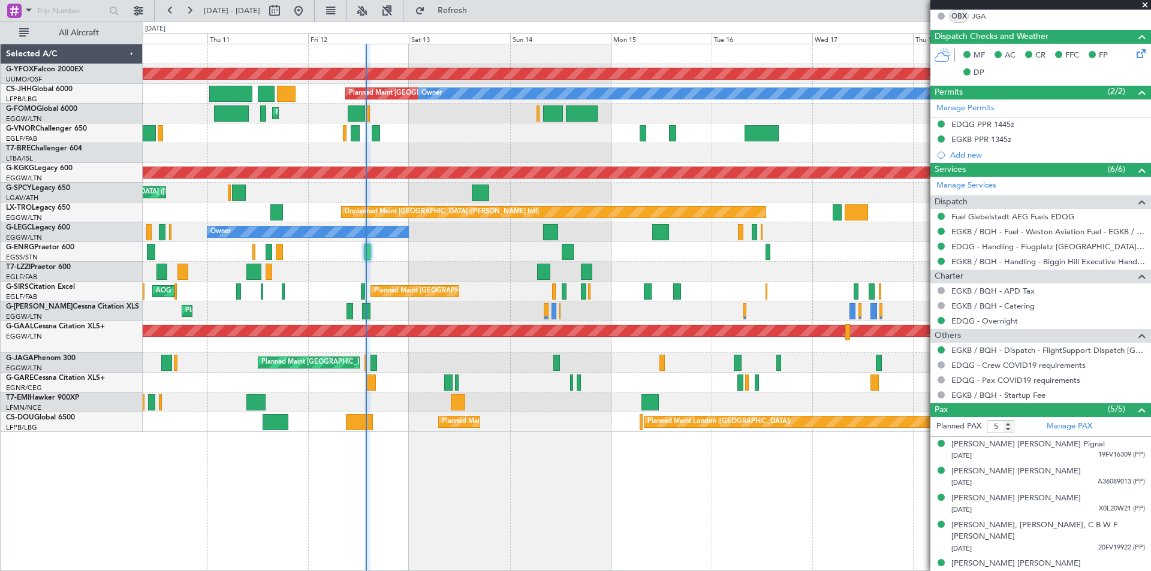
click at [1143, 4] on span at bounding box center [1145, 5] width 12 height 11
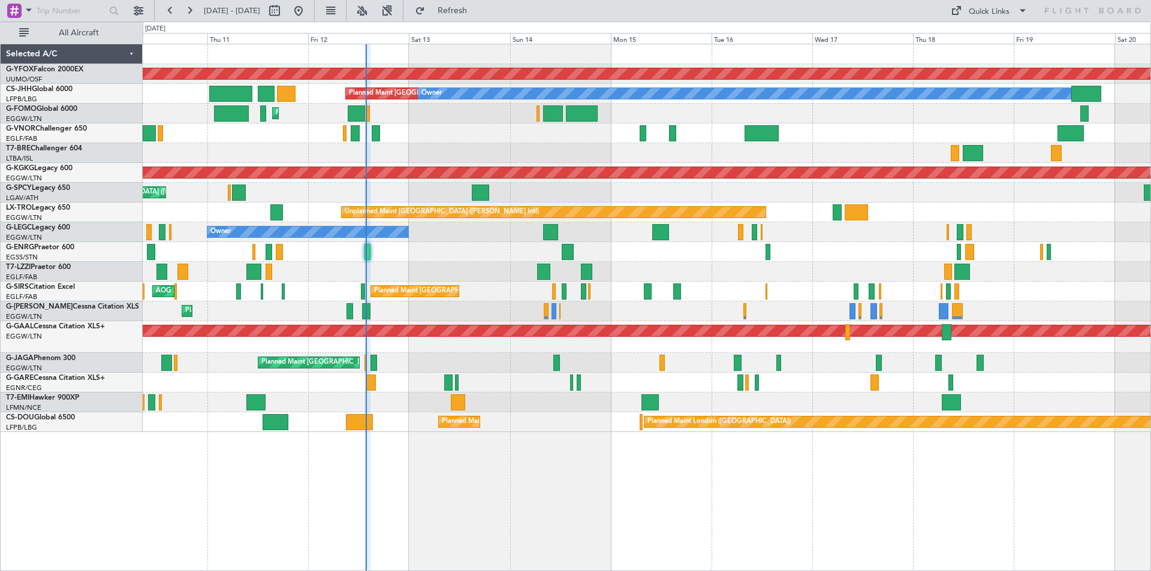
type input "0"
click at [974, 16] on div "Quick Links" at bounding box center [988, 12] width 41 height 12
click at [976, 35] on button "Trip Builder" at bounding box center [989, 39] width 90 height 29
click at [981, 14] on div "Quick Links" at bounding box center [988, 12] width 41 height 12
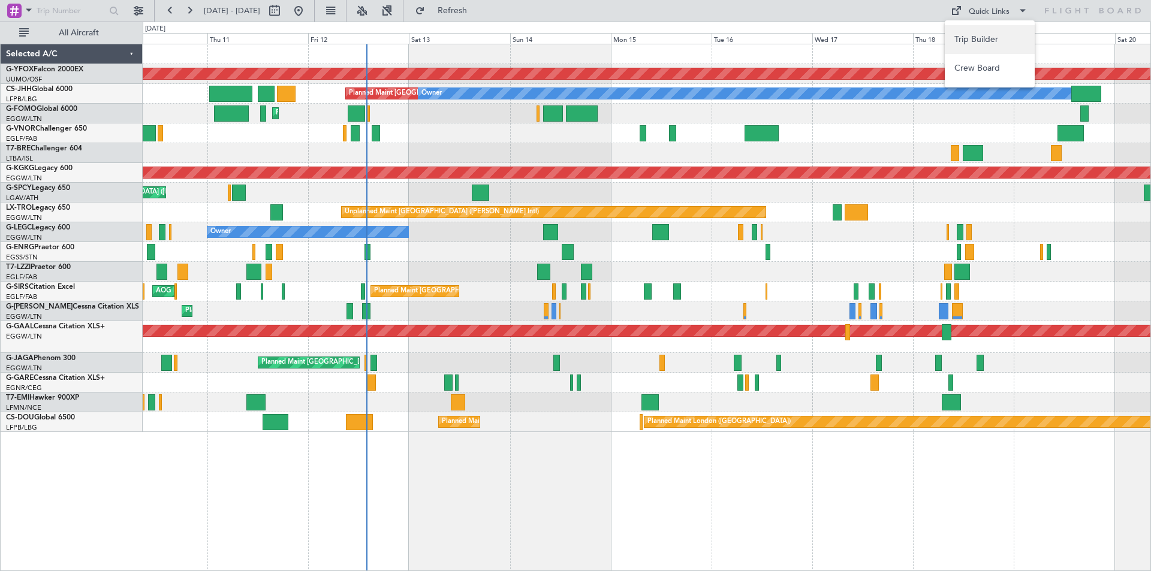
click at [992, 35] on button "Trip Builder" at bounding box center [989, 39] width 90 height 29
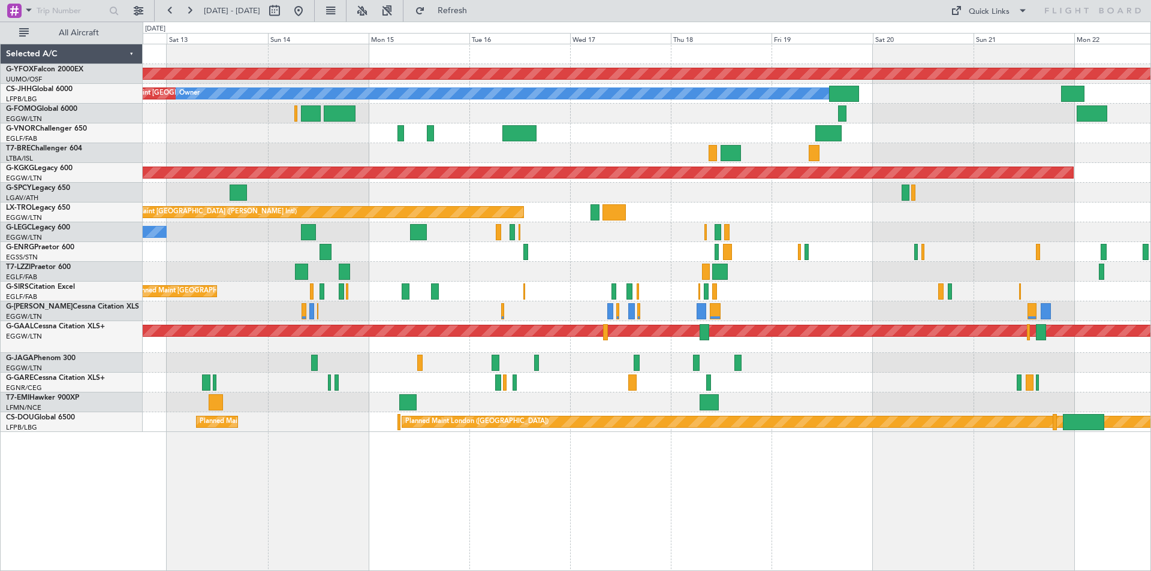
click at [278, 239] on div "AOG Maint Ostafyevo Planned Maint Paris (Le Bourget) Owner Planned Maint London…" at bounding box center [646, 238] width 1007 height 388
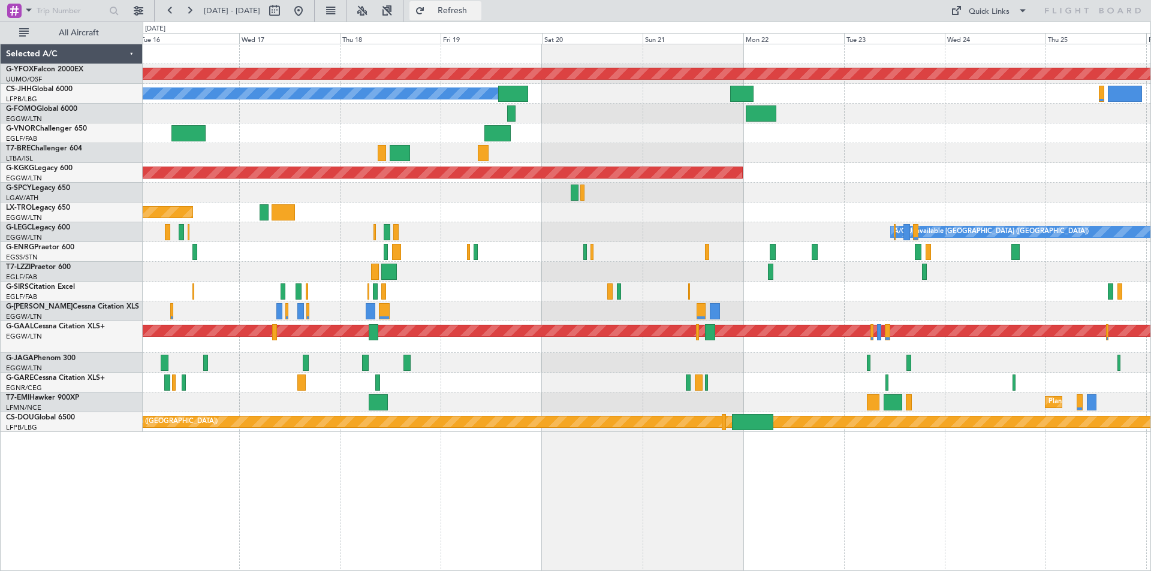
click at [478, 14] on span "Refresh" at bounding box center [452, 11] width 50 height 8
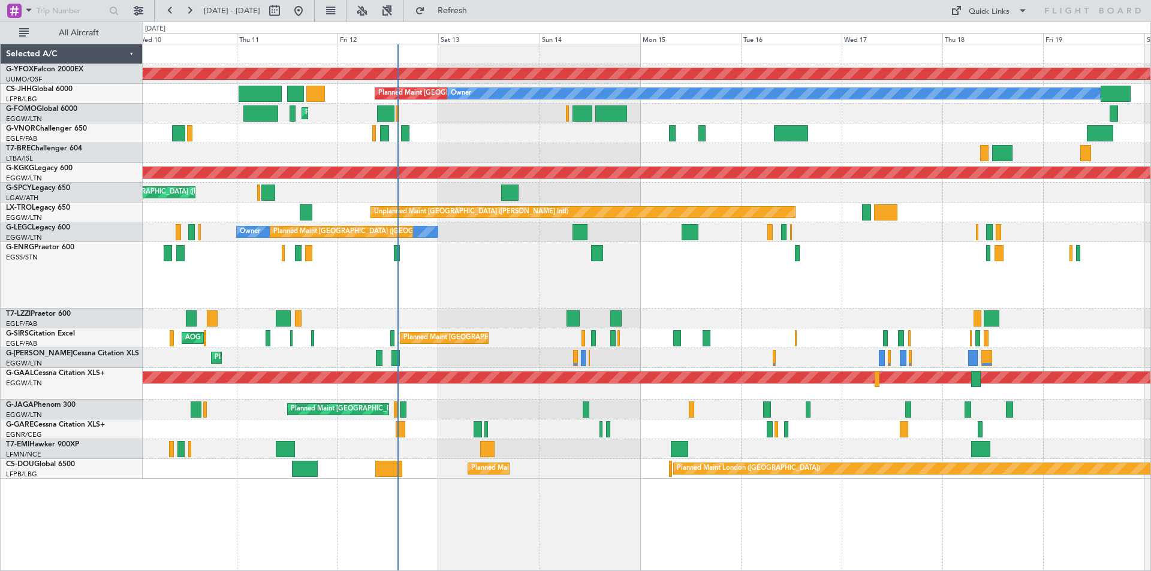
click at [896, 193] on div "AOG Maint Ostafyevo Planned Maint Paris (Le Bourget) Owner Planned Maint London…" at bounding box center [646, 261] width 1007 height 434
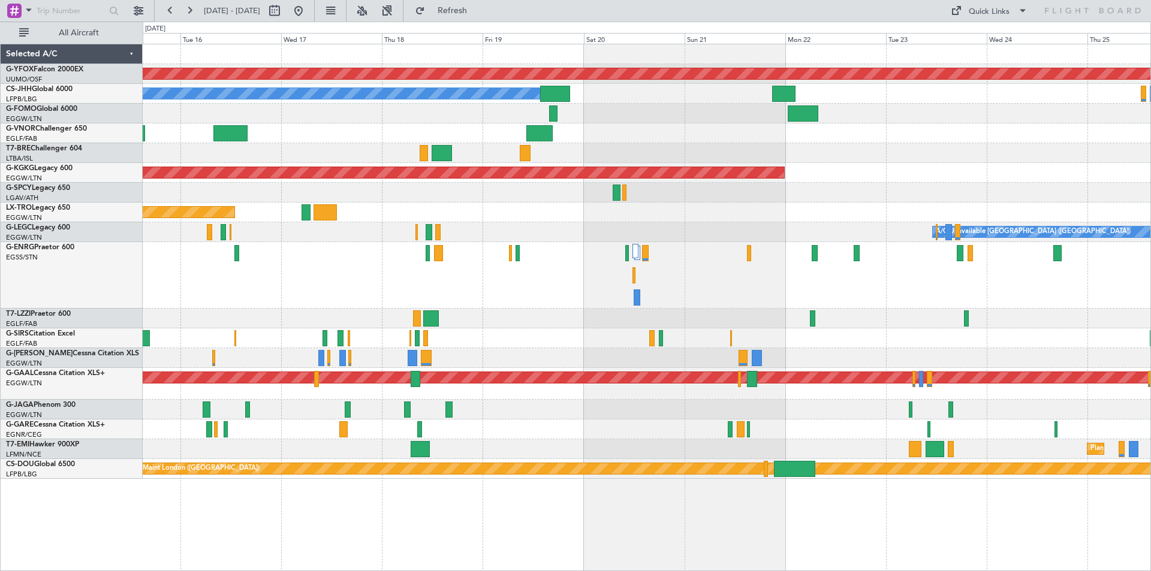
click at [538, 346] on div "Planned Maint [GEOGRAPHIC_DATA] ([GEOGRAPHIC_DATA])" at bounding box center [646, 338] width 1007 height 20
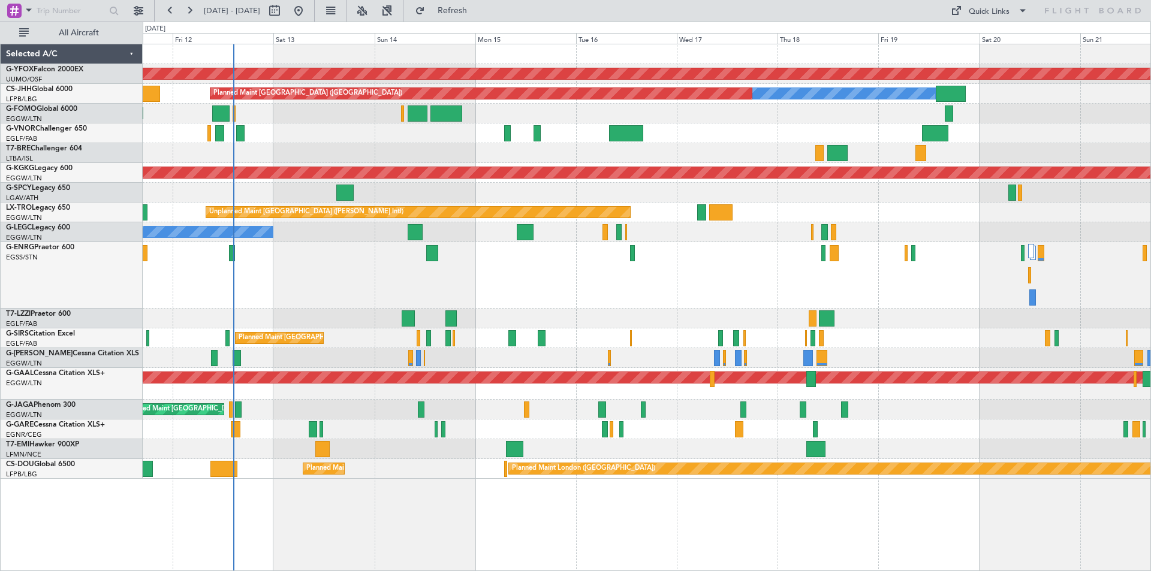
click at [994, 297] on div "Planned Maint London (Stansted) No Crew" at bounding box center [646, 275] width 1007 height 67
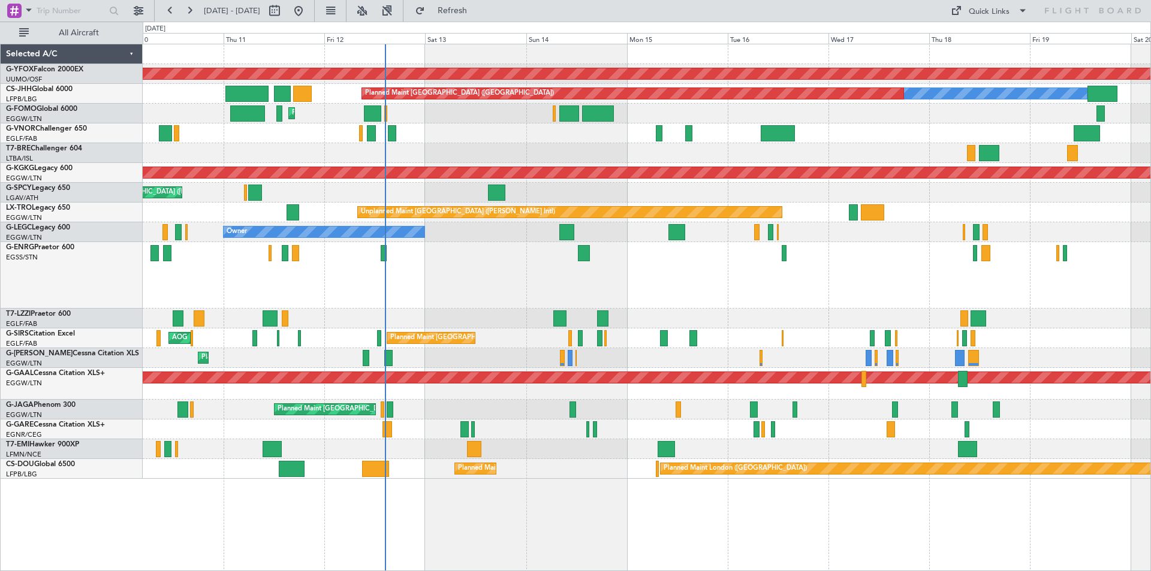
click at [781, 302] on div "AOG Maint Ostafyevo Owner Planned Maint Paris (Le Bourget) Planned Maint London…" at bounding box center [646, 261] width 1007 height 434
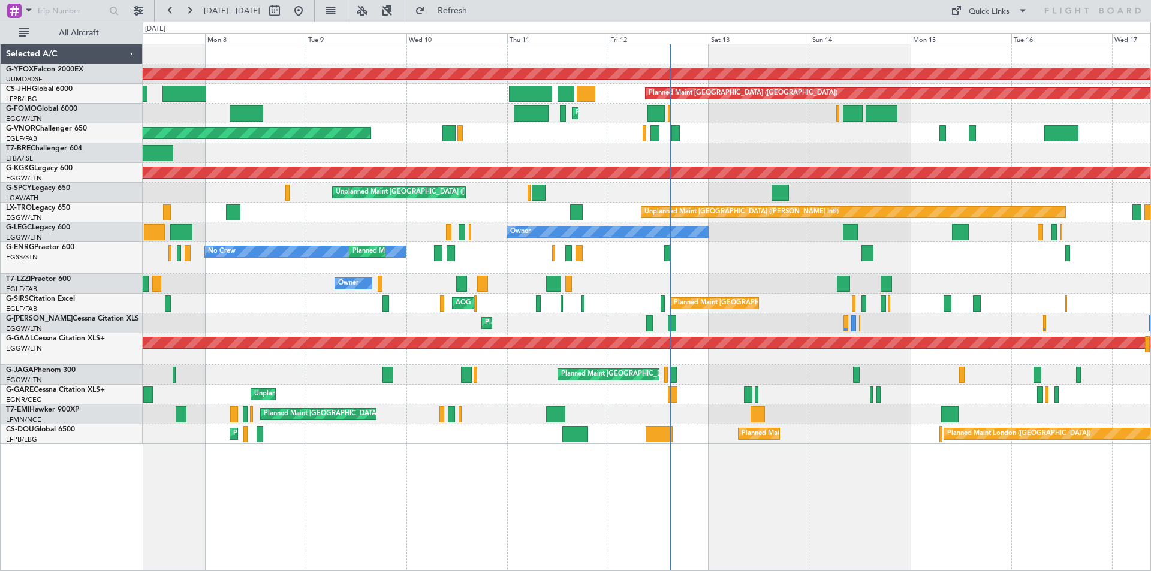
click at [699, 284] on div "AOG Maint Ostafyevo Owner Planned Maint Paris (Le Bourget) Planned Maint Paris …" at bounding box center [646, 244] width 1007 height 400
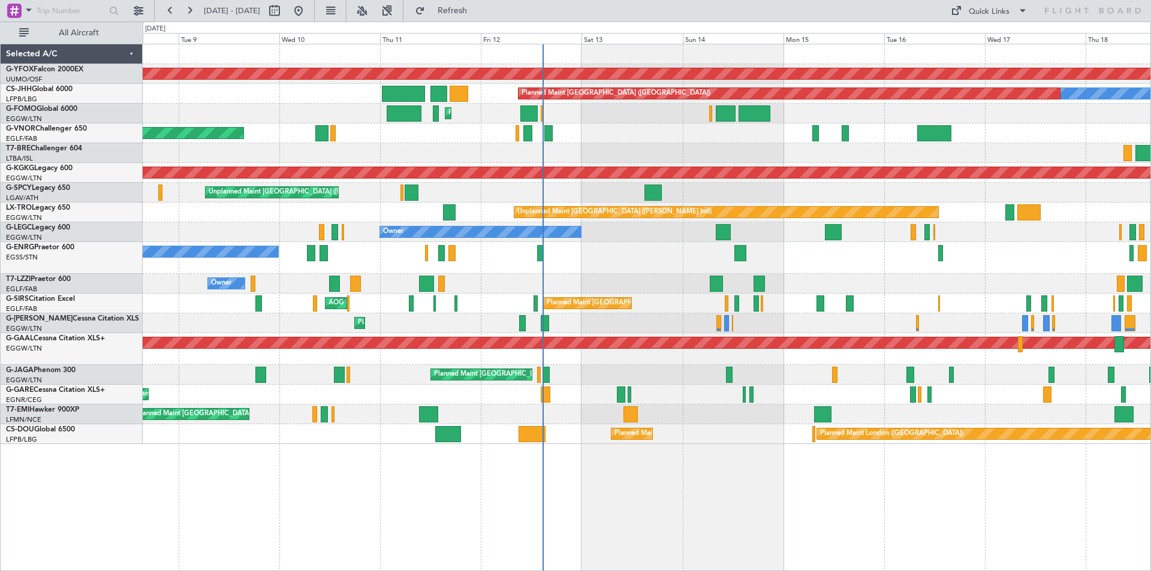
click at [872, 268] on div "Planned Maint London (Stansted) No Crew" at bounding box center [646, 258] width 1007 height 32
